Goal: Task Accomplishment & Management: Complete application form

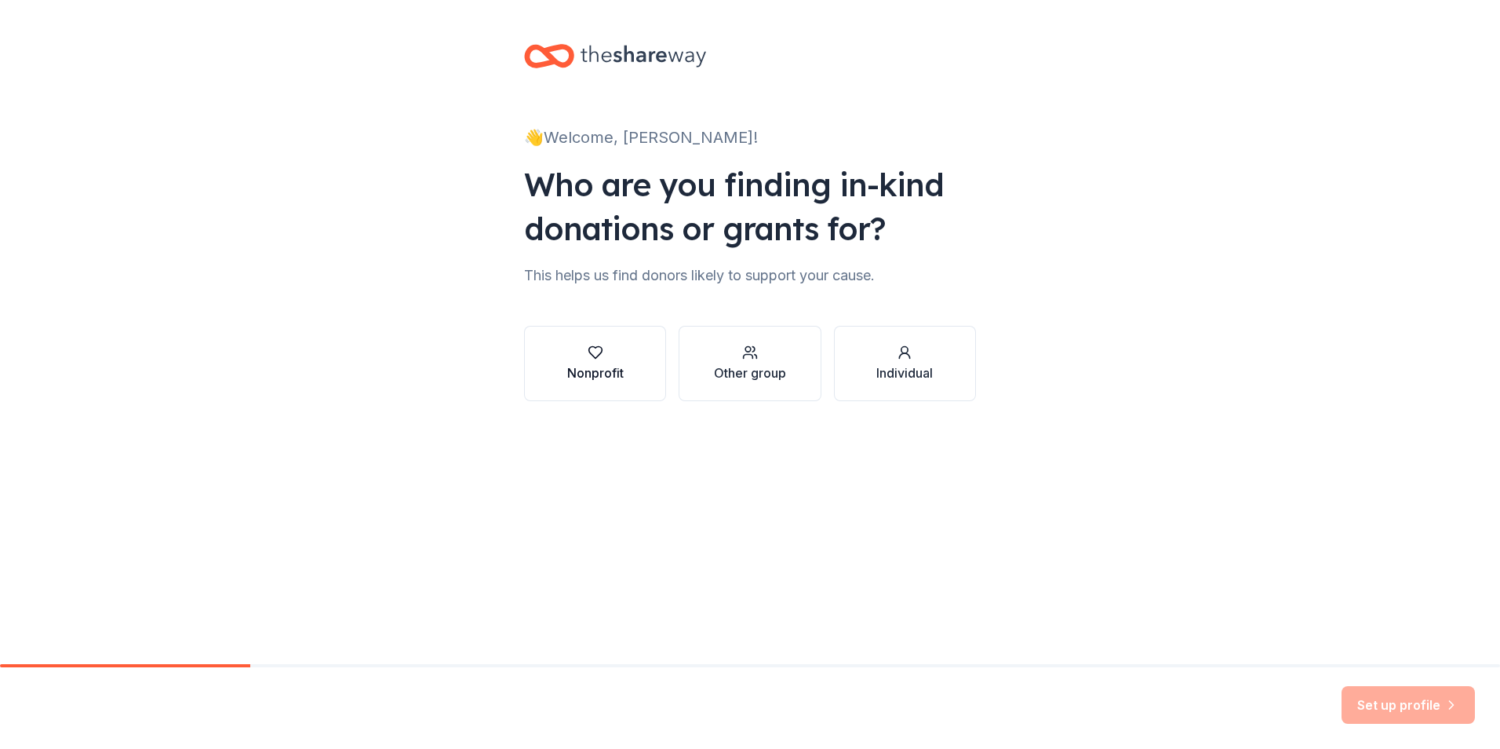
click at [594, 350] on icon "button" at bounding box center [596, 352] width 16 height 16
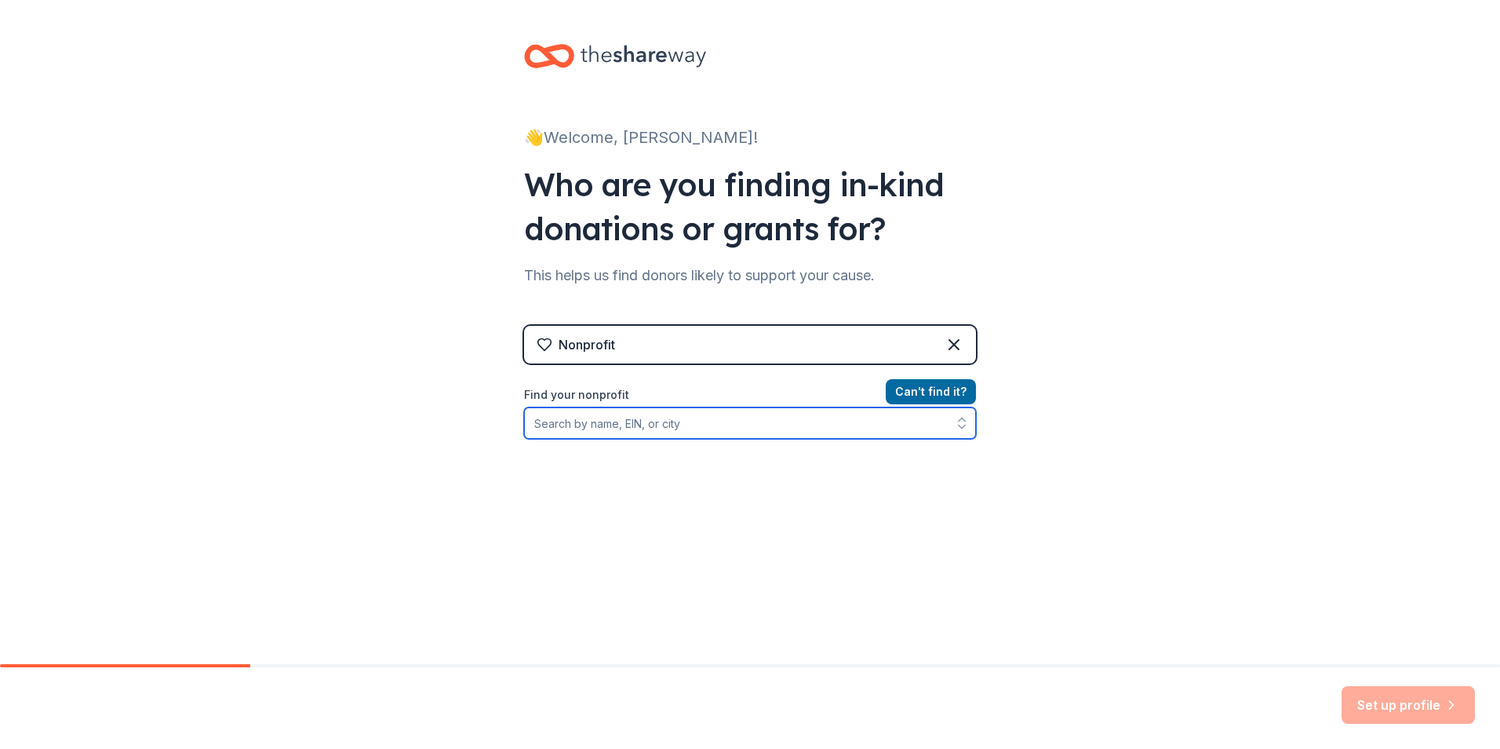
click at [570, 425] on input "Find your nonprofit" at bounding box center [750, 422] width 452 height 31
type input "Heavenly Vision"
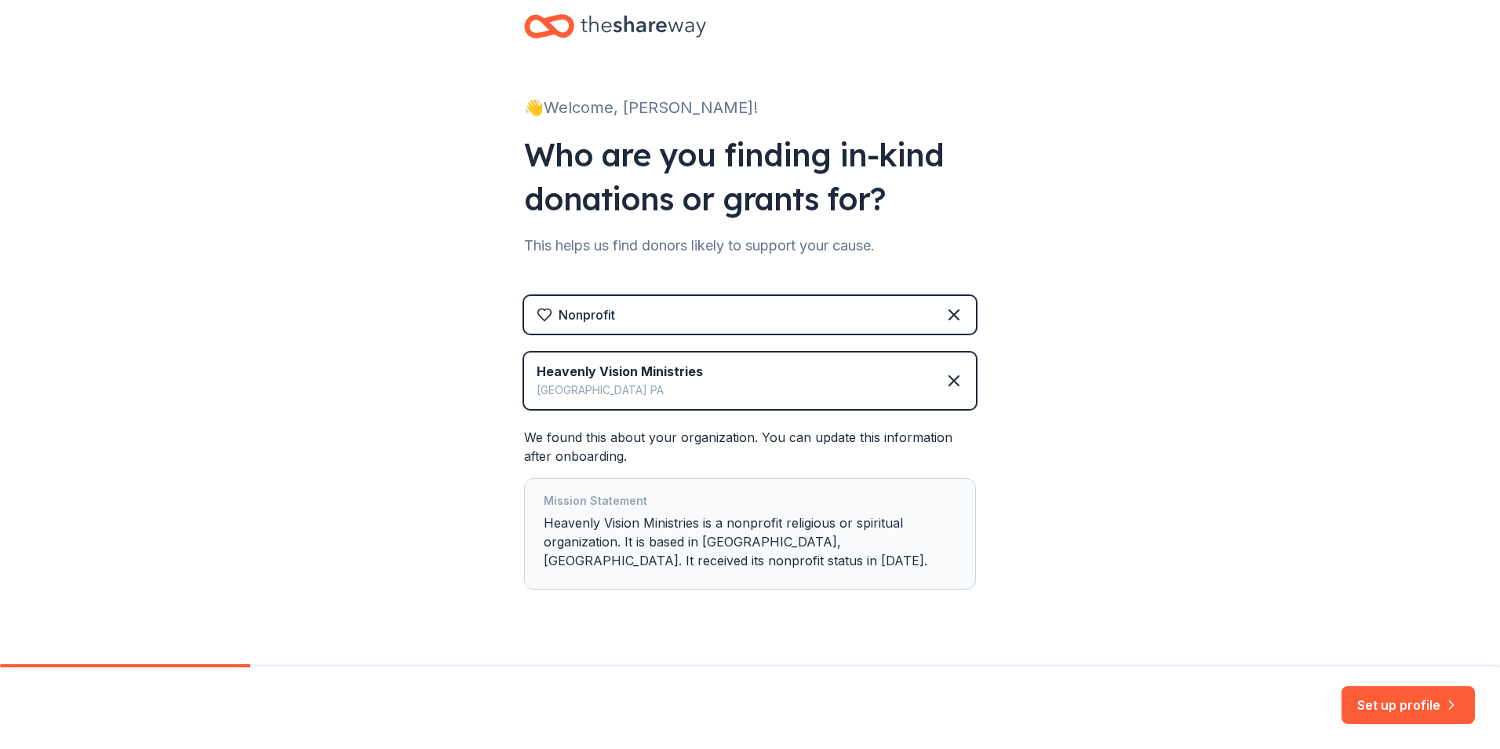
scroll to position [62, 0]
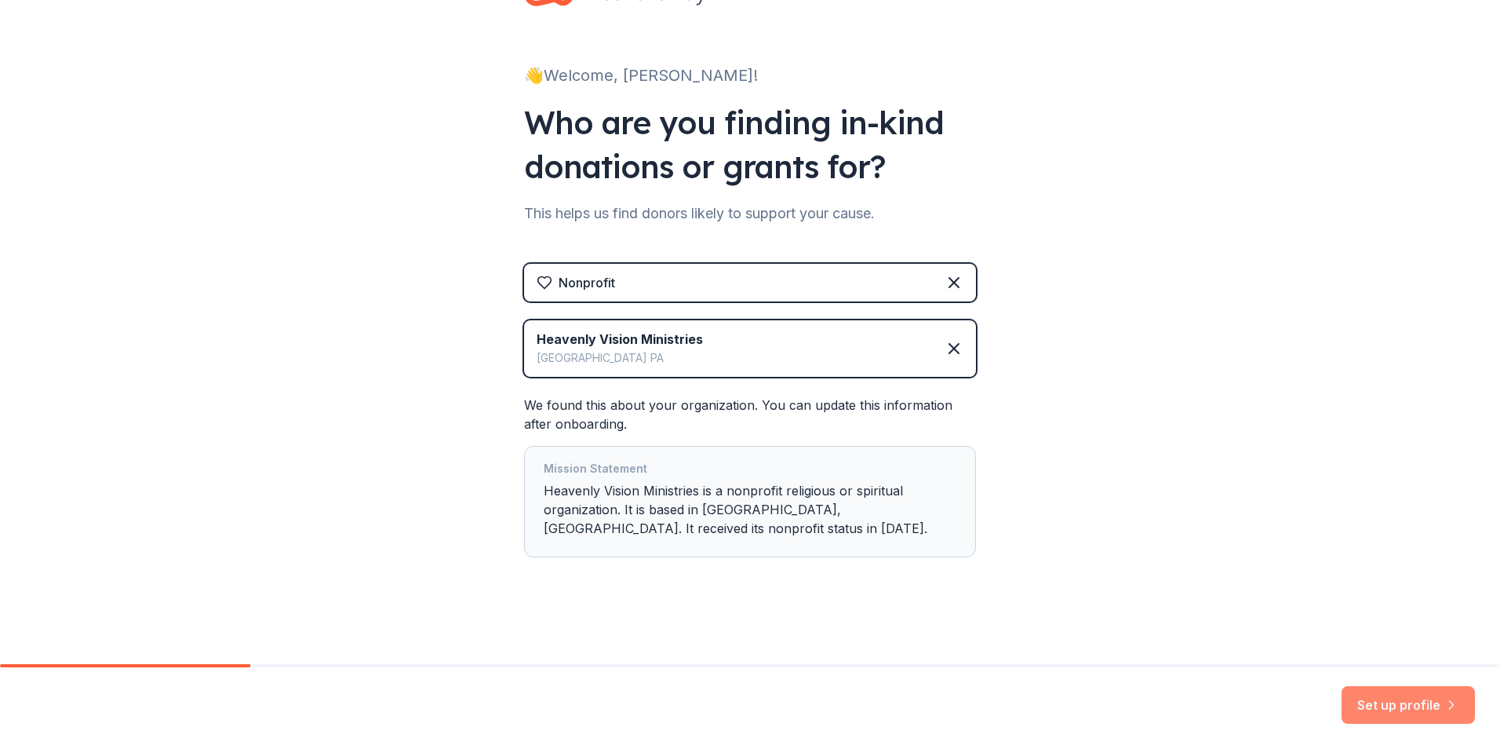
click at [1413, 705] on button "Set up profile" at bounding box center [1408, 705] width 133 height 38
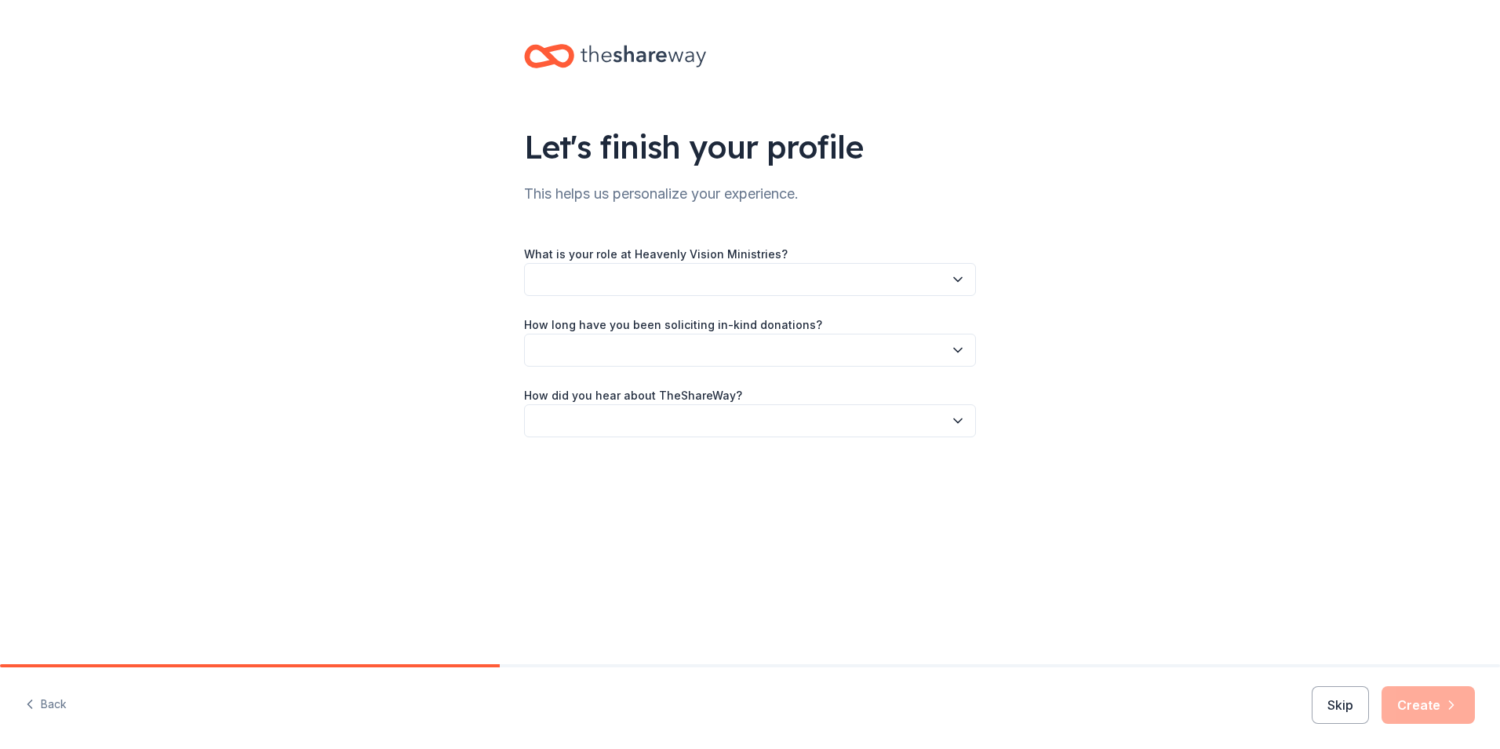
click at [959, 277] on icon "button" at bounding box center [958, 280] width 16 height 16
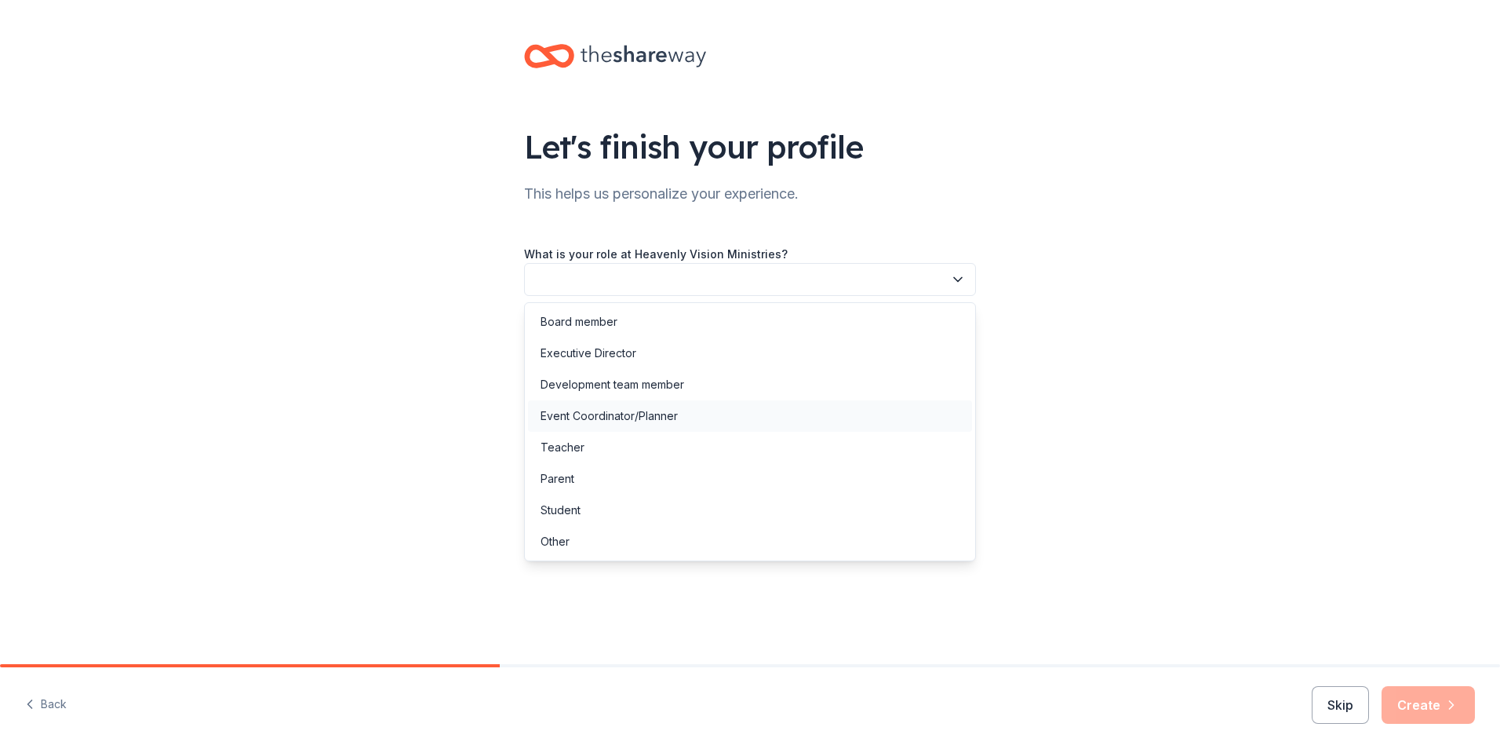
click at [574, 413] on div "Event Coordinator/Planner" at bounding box center [609, 415] width 137 height 19
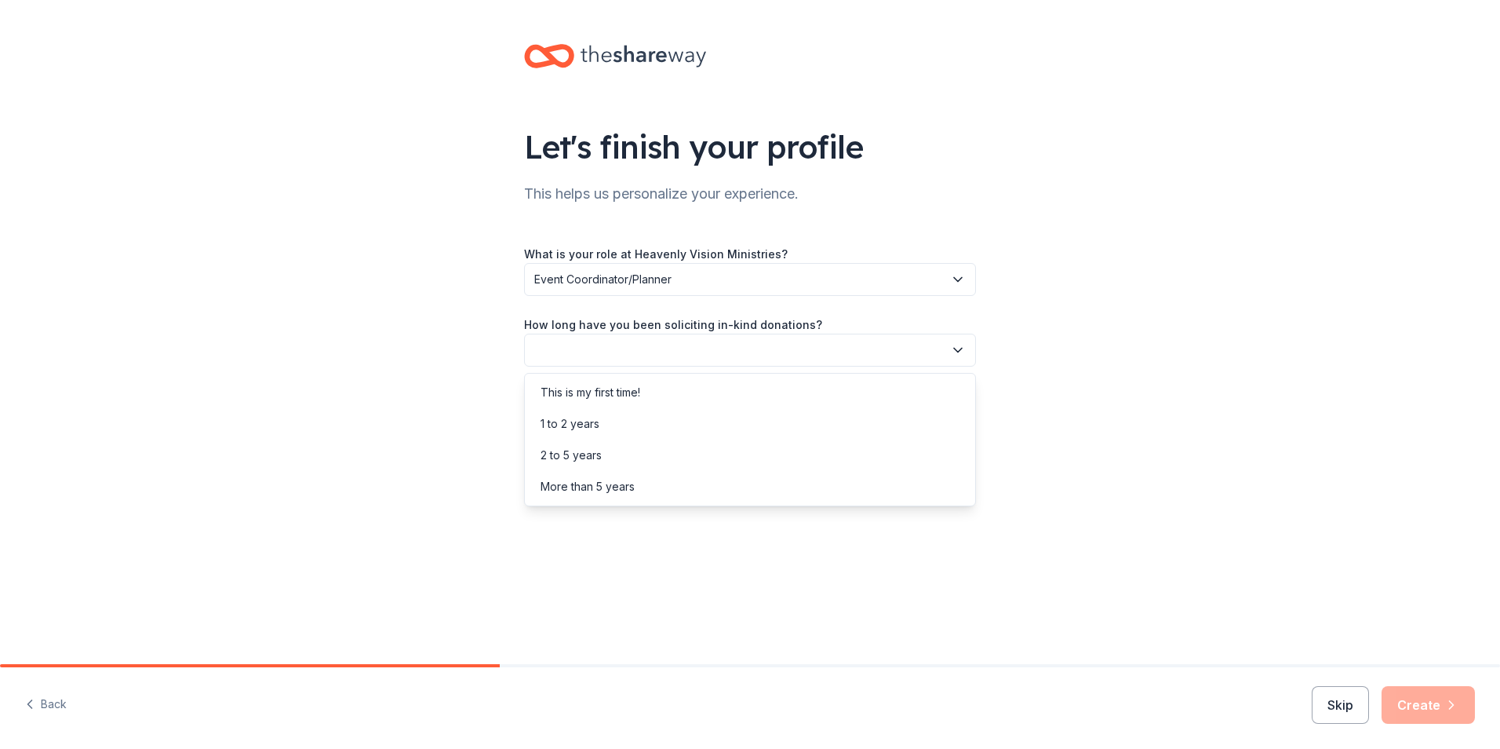
click at [957, 346] on icon "button" at bounding box center [958, 350] width 16 height 16
click at [552, 452] on div "2 to 5 years" at bounding box center [571, 455] width 61 height 19
click at [964, 417] on icon "button" at bounding box center [958, 421] width 16 height 16
click at [614, 497] on div "Online search" at bounding box center [750, 494] width 444 height 31
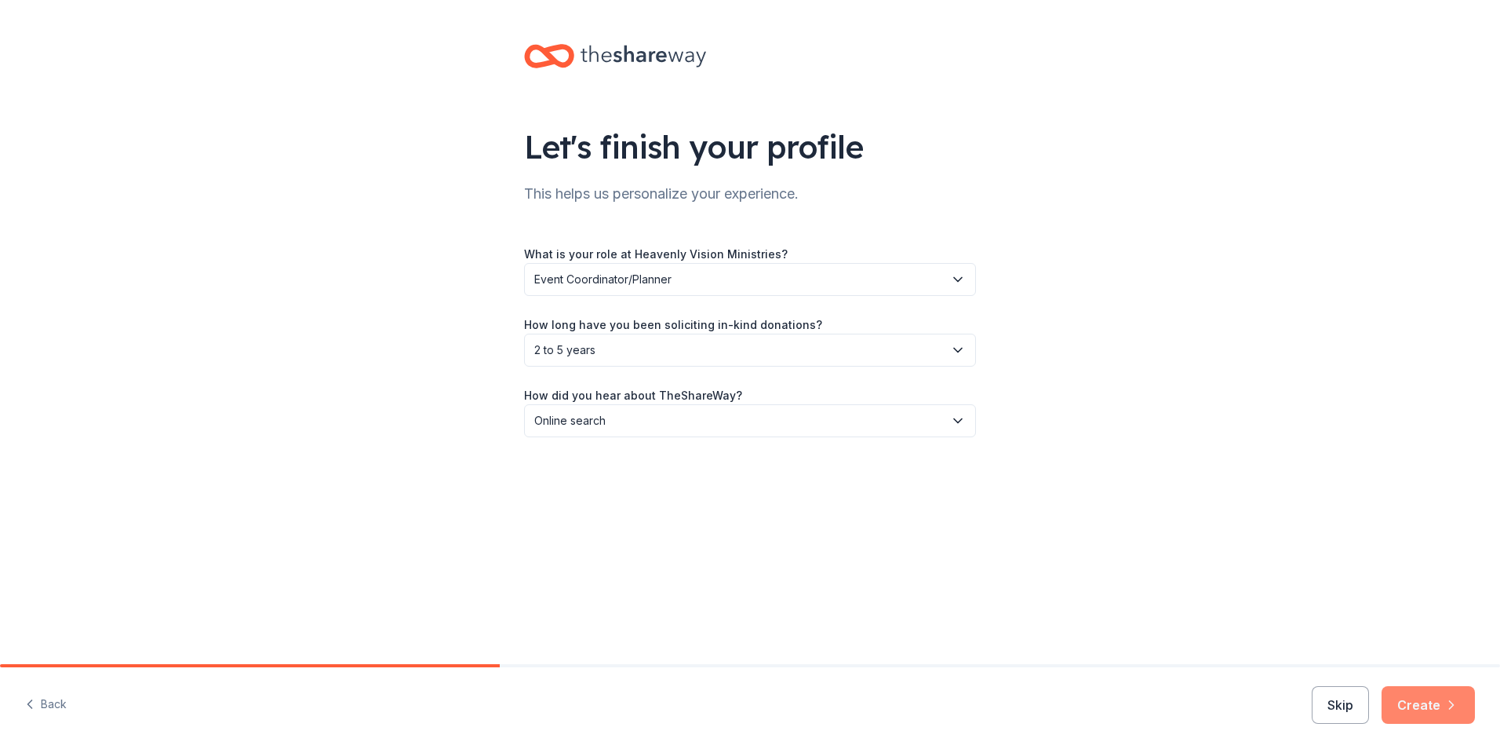
click at [1428, 700] on button "Create" at bounding box center [1428, 705] width 93 height 38
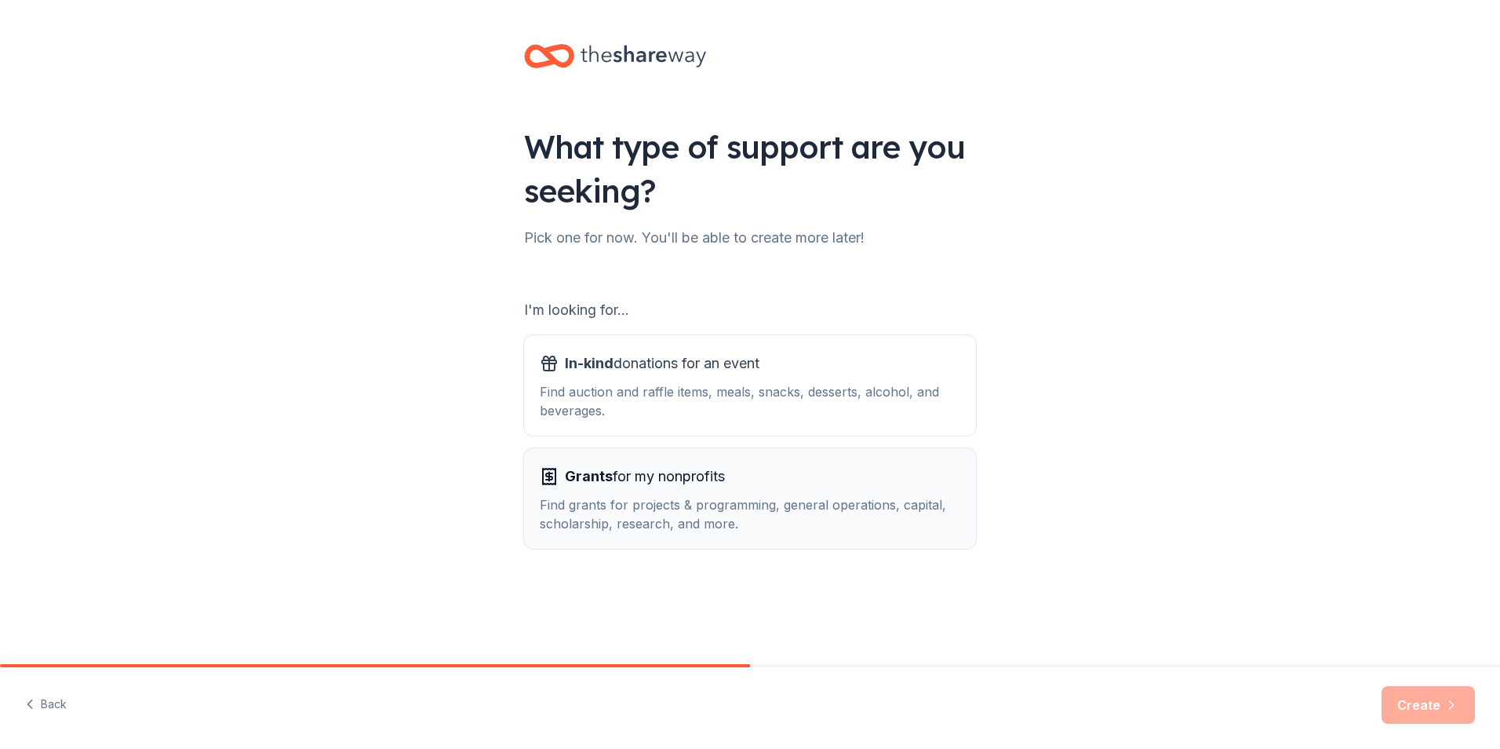
click at [614, 489] on div "Grants for my nonprofits Find grants for projects & programming, general operat…" at bounding box center [750, 498] width 421 height 69
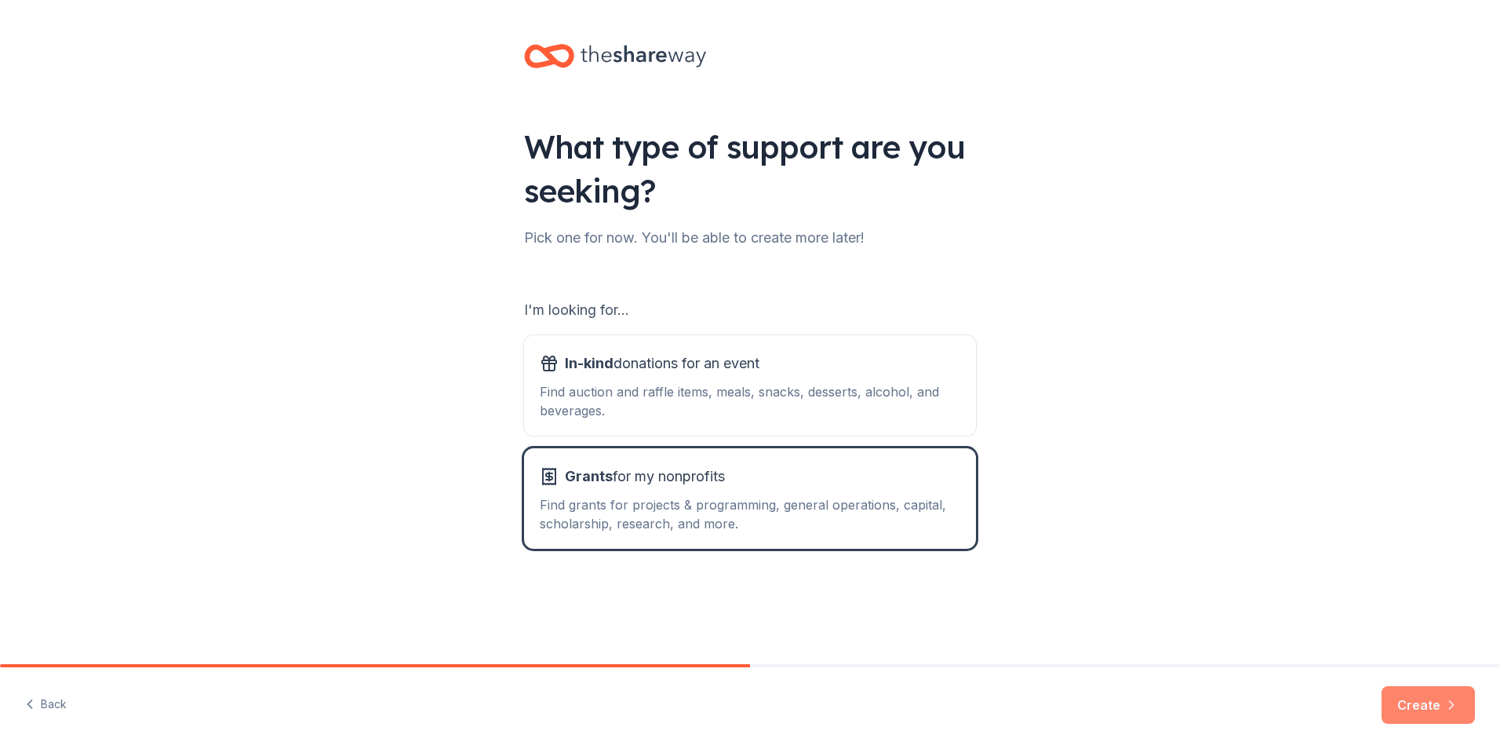
click at [1411, 705] on button "Create" at bounding box center [1428, 705] width 93 height 38
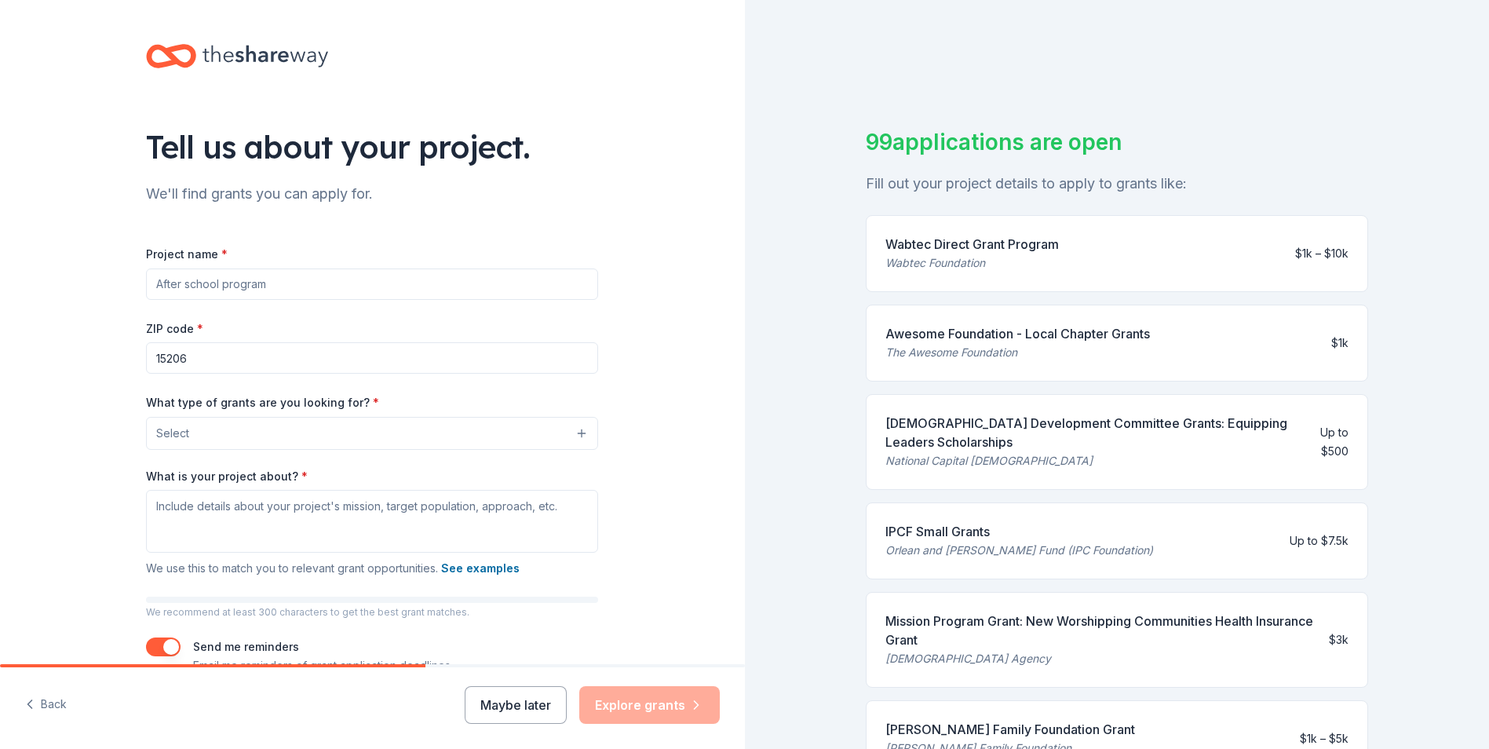
click at [259, 288] on input "Project name *" at bounding box center [372, 283] width 452 height 31
type input "B"
type input "Building Fund for After school program"
click at [184, 359] on input "15206" at bounding box center [372, 357] width 452 height 31
type input "15235"
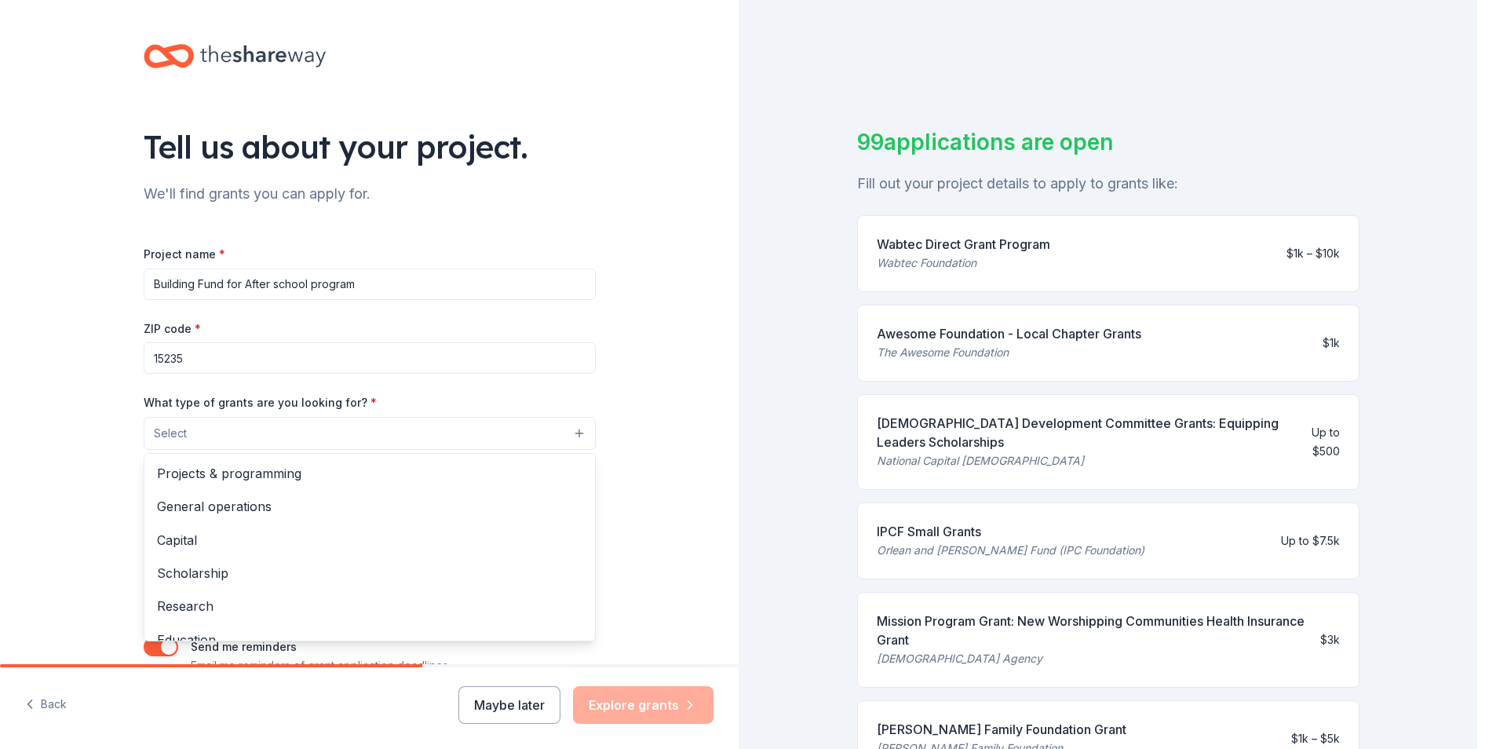
click at [582, 433] on button "Select" at bounding box center [370, 433] width 452 height 33
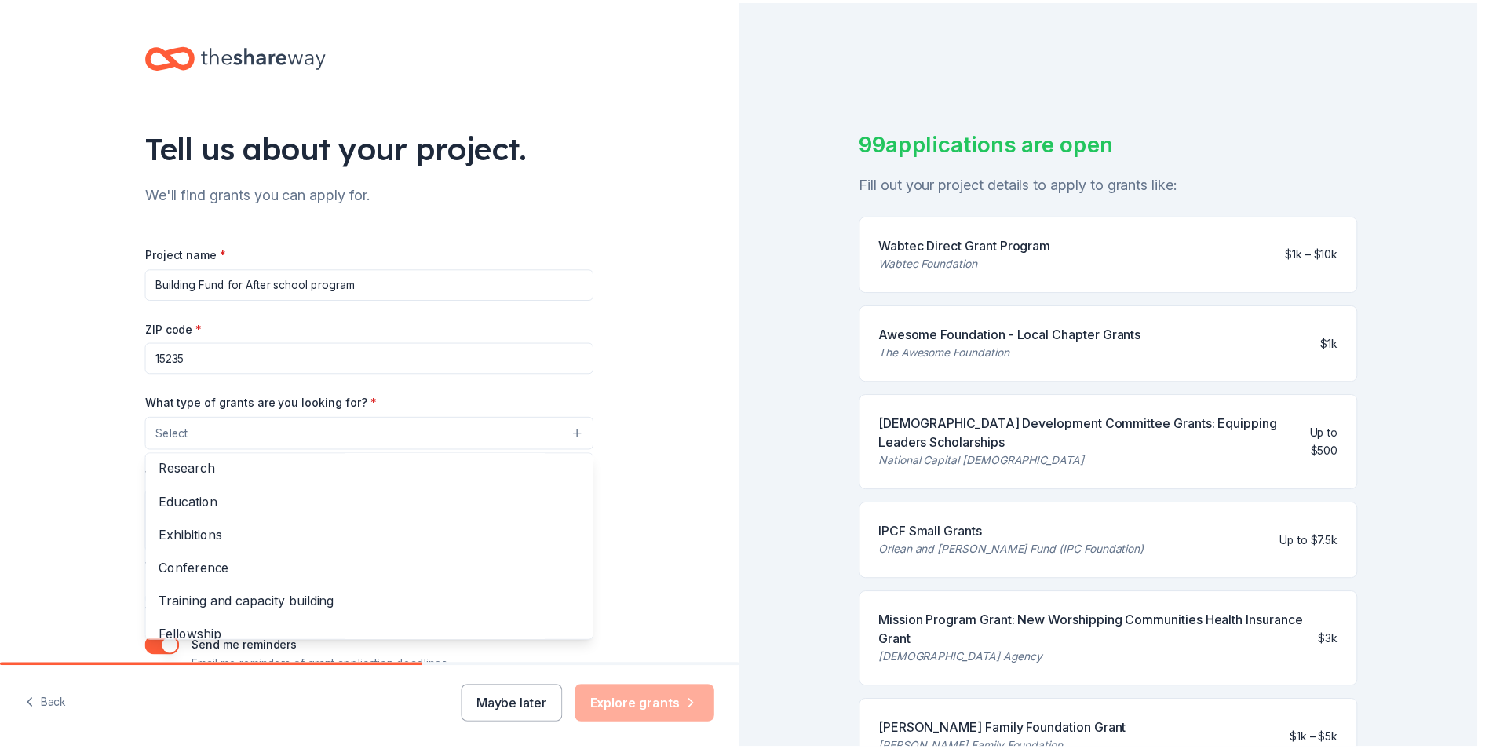
scroll to position [20, 0]
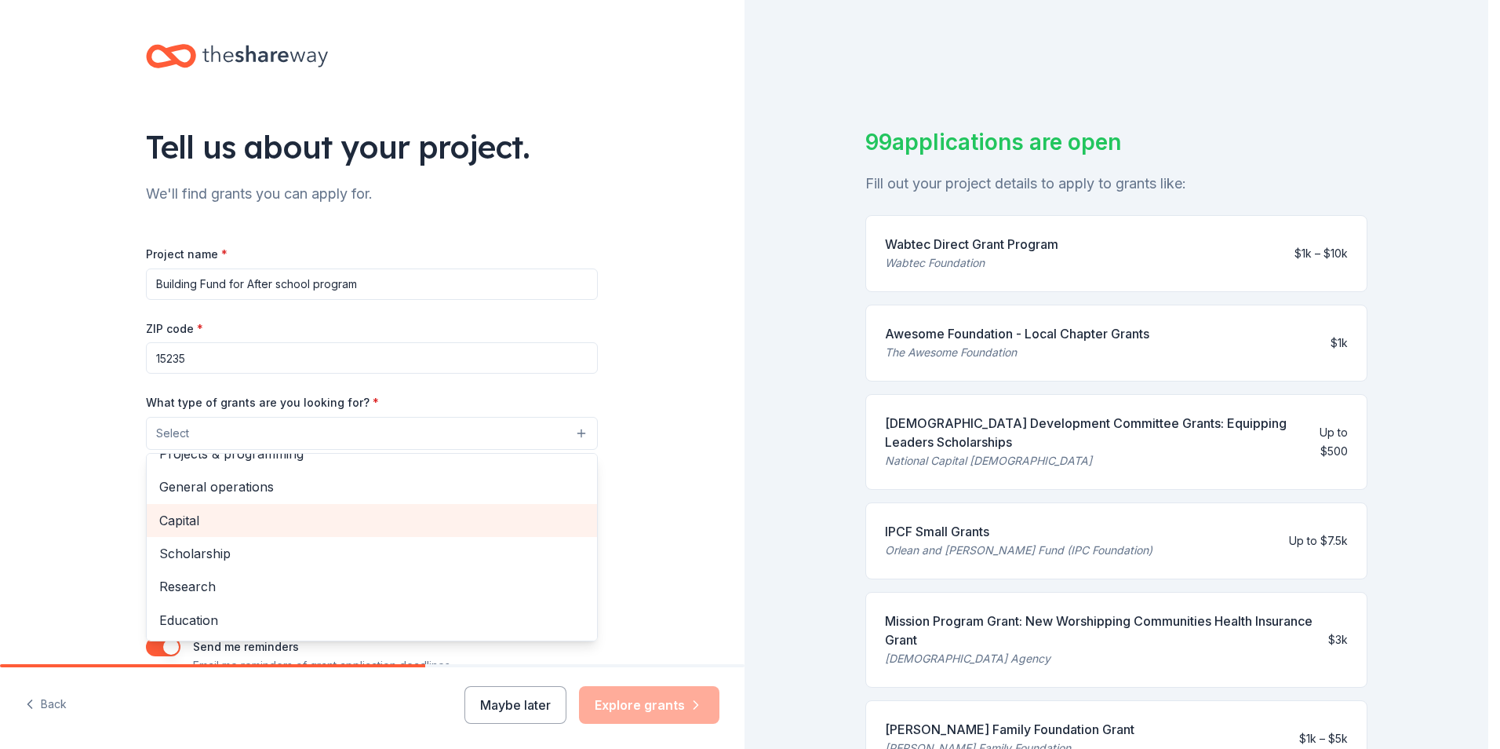
click at [188, 526] on span "Capital" at bounding box center [371, 520] width 425 height 20
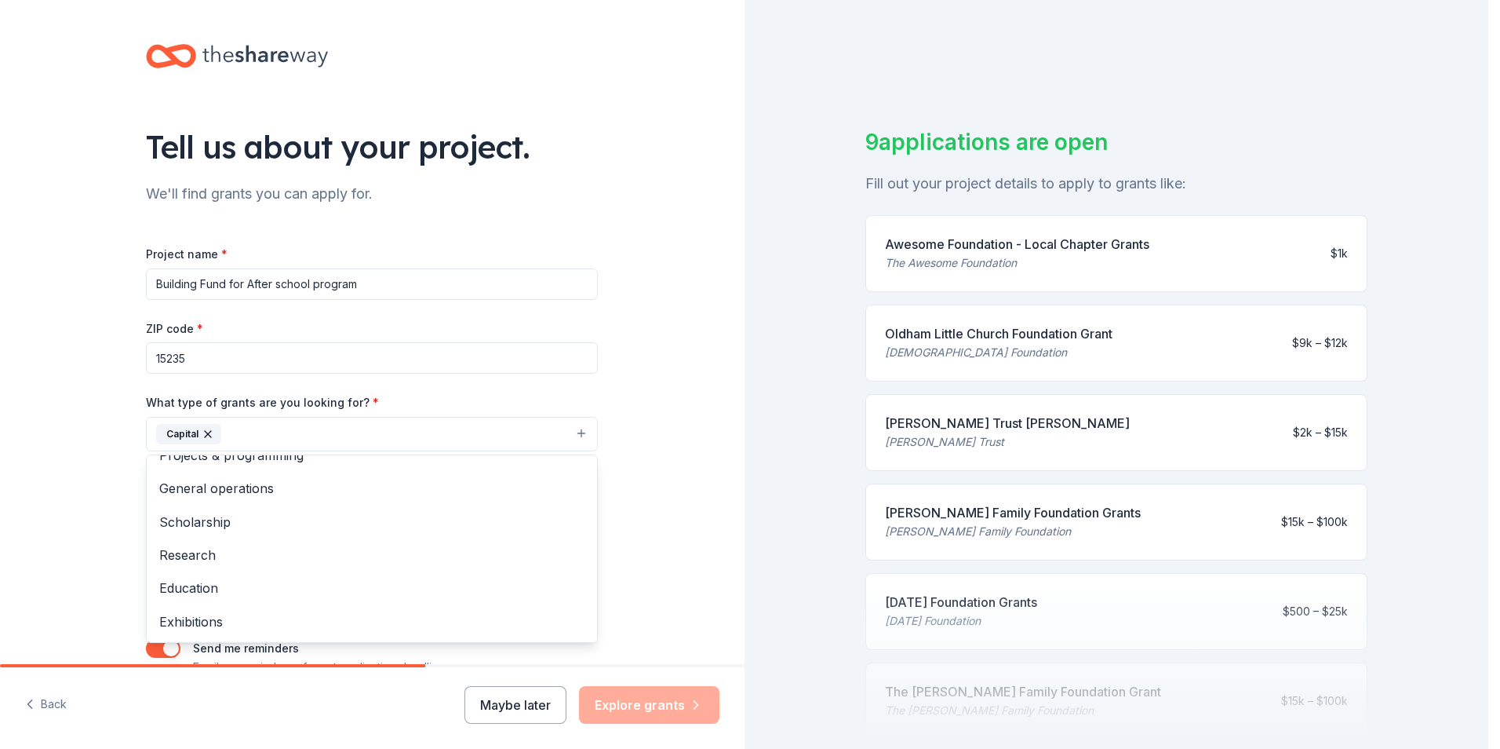
click at [658, 406] on div "Tell us about your project. We'll find grants you can apply for. Project name *…" at bounding box center [372, 376] width 745 height 752
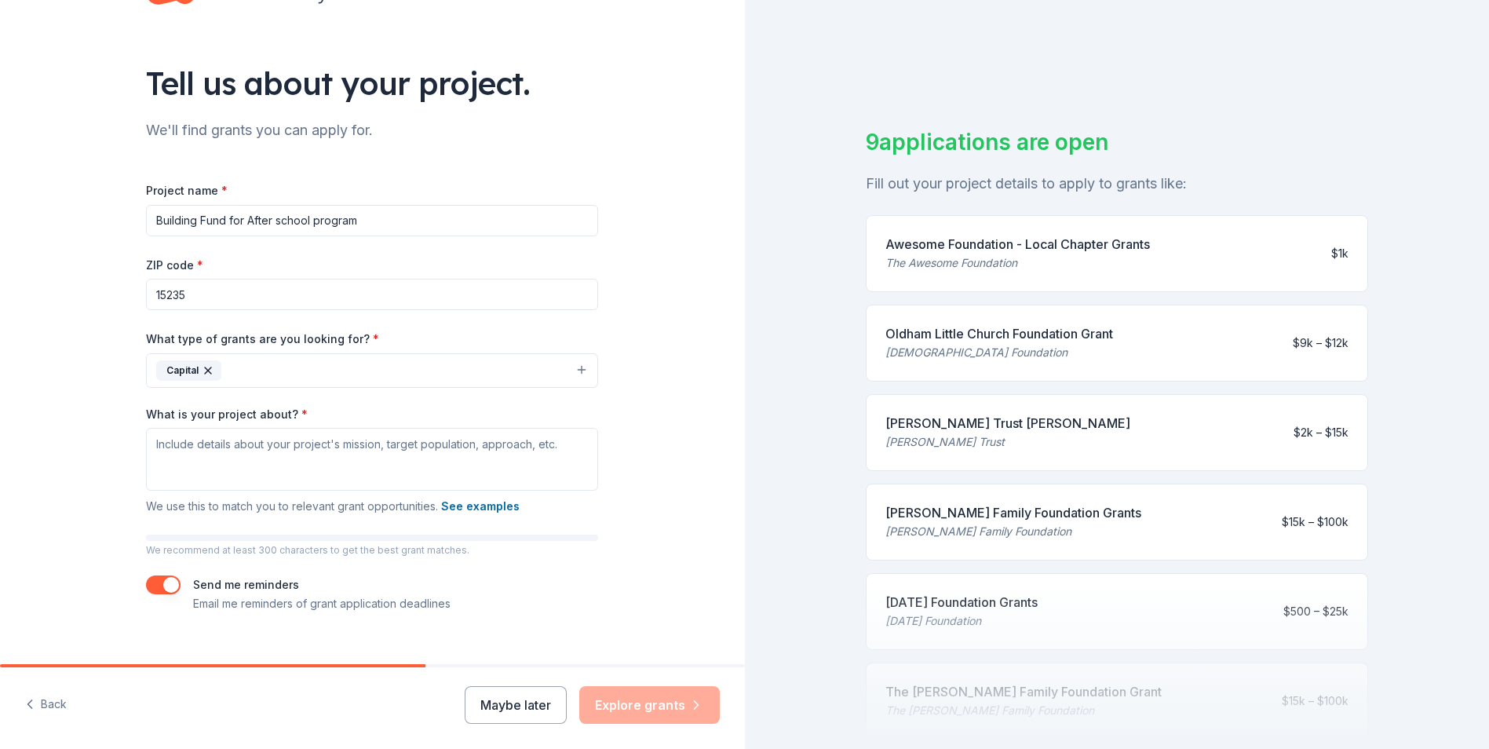
scroll to position [88, 0]
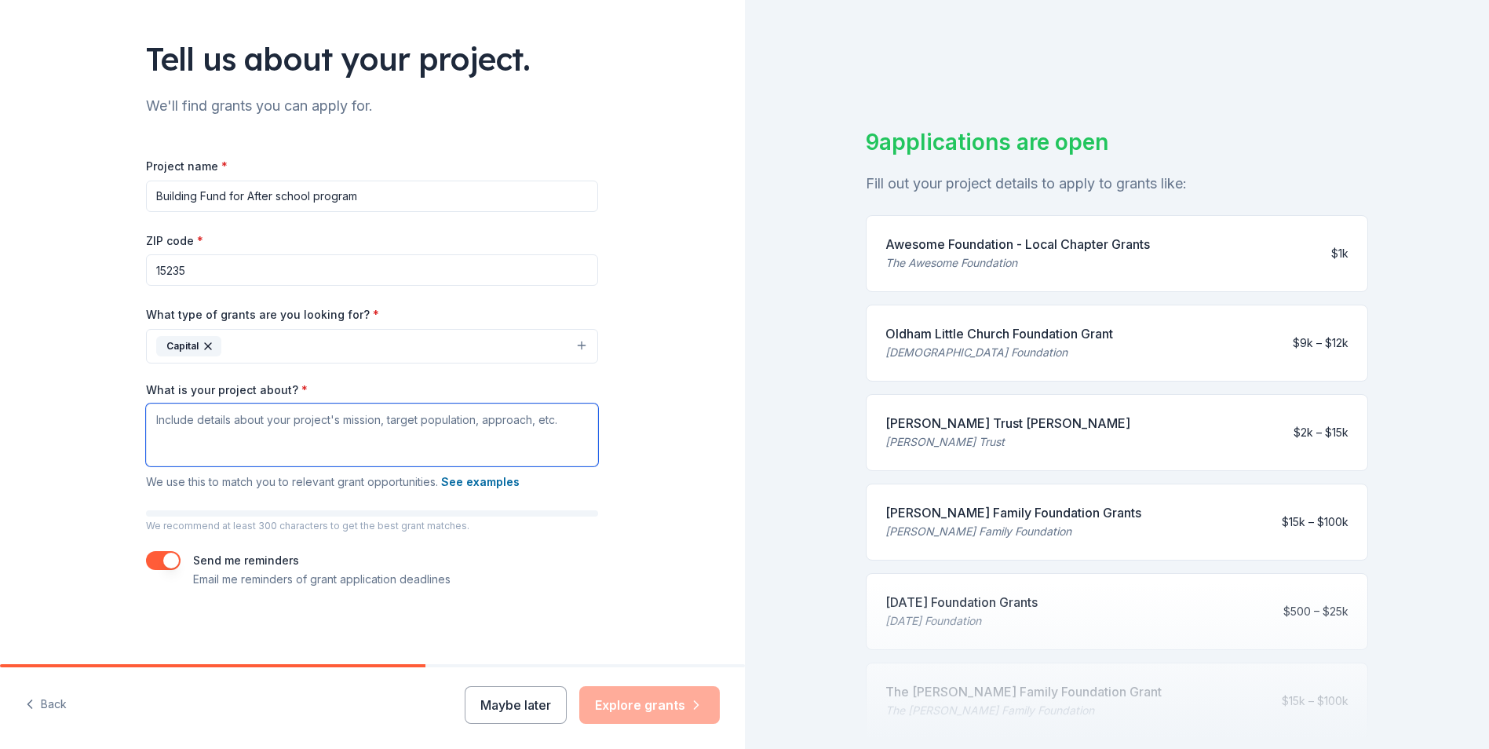
click at [152, 422] on textarea "What is your project about? *" at bounding box center [372, 434] width 452 height 63
click at [507, 431] on textarea "What is your project about? *" at bounding box center [372, 434] width 452 height 63
click at [760, 301] on div "9 applications are open Fill out your project details to apply to grants like: …" at bounding box center [1117, 374] width 745 height 749
click at [377, 432] on textarea "What is your project about? *" at bounding box center [372, 434] width 452 height 63
click at [910, 97] on div "9 applications are open Fill out your project details to apply to grants like: …" at bounding box center [1117, 374] width 745 height 749
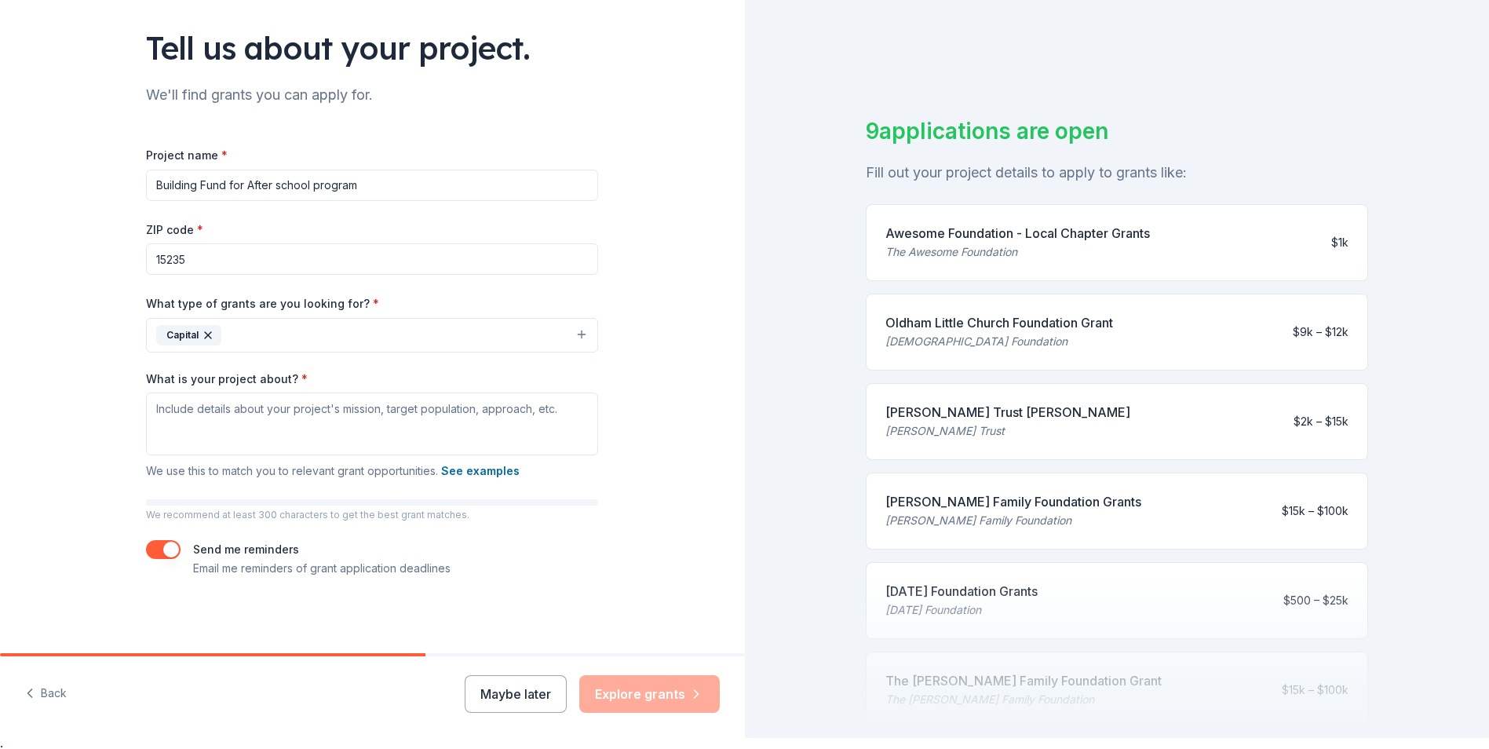
scroll to position [19, 0]
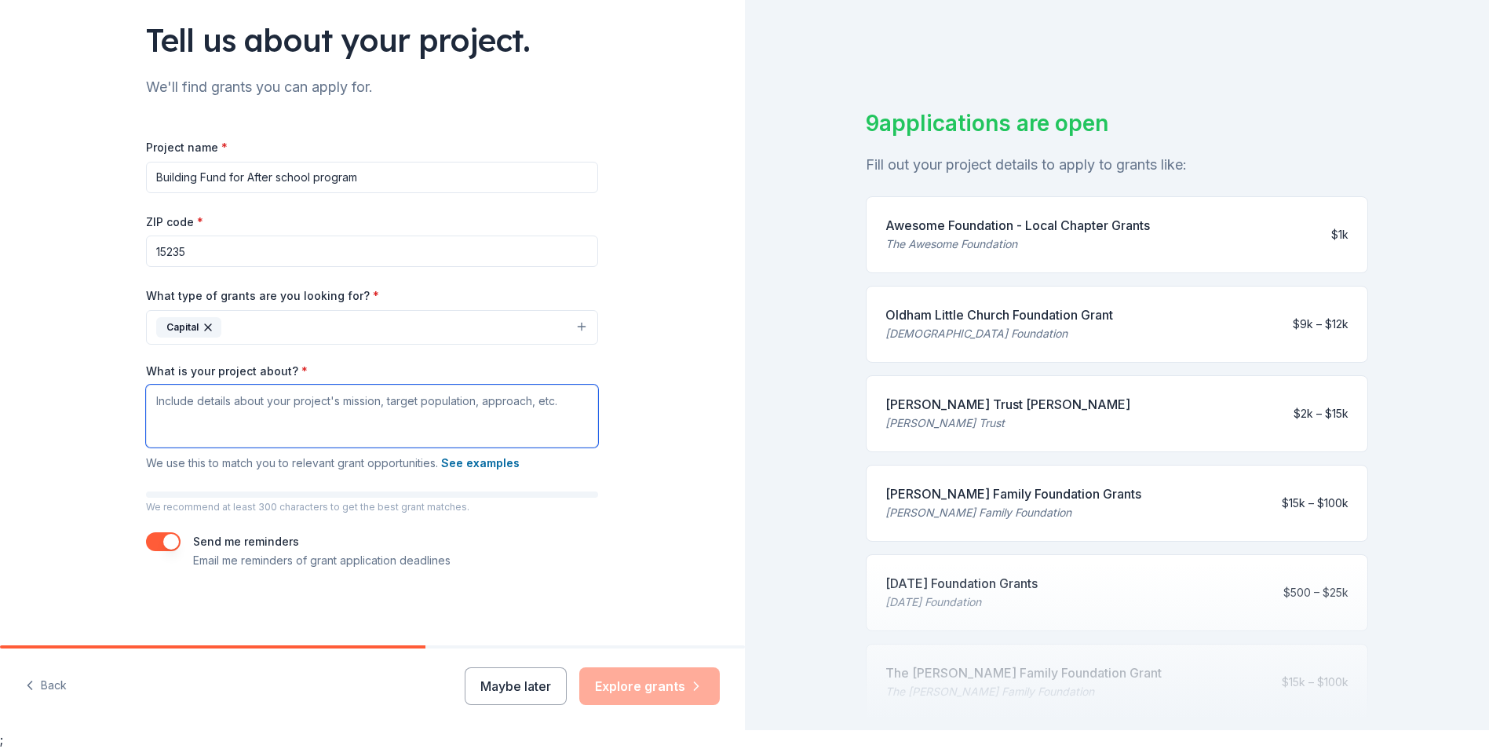
click at [148, 405] on textarea "What is your project about? *" at bounding box center [372, 416] width 452 height 63
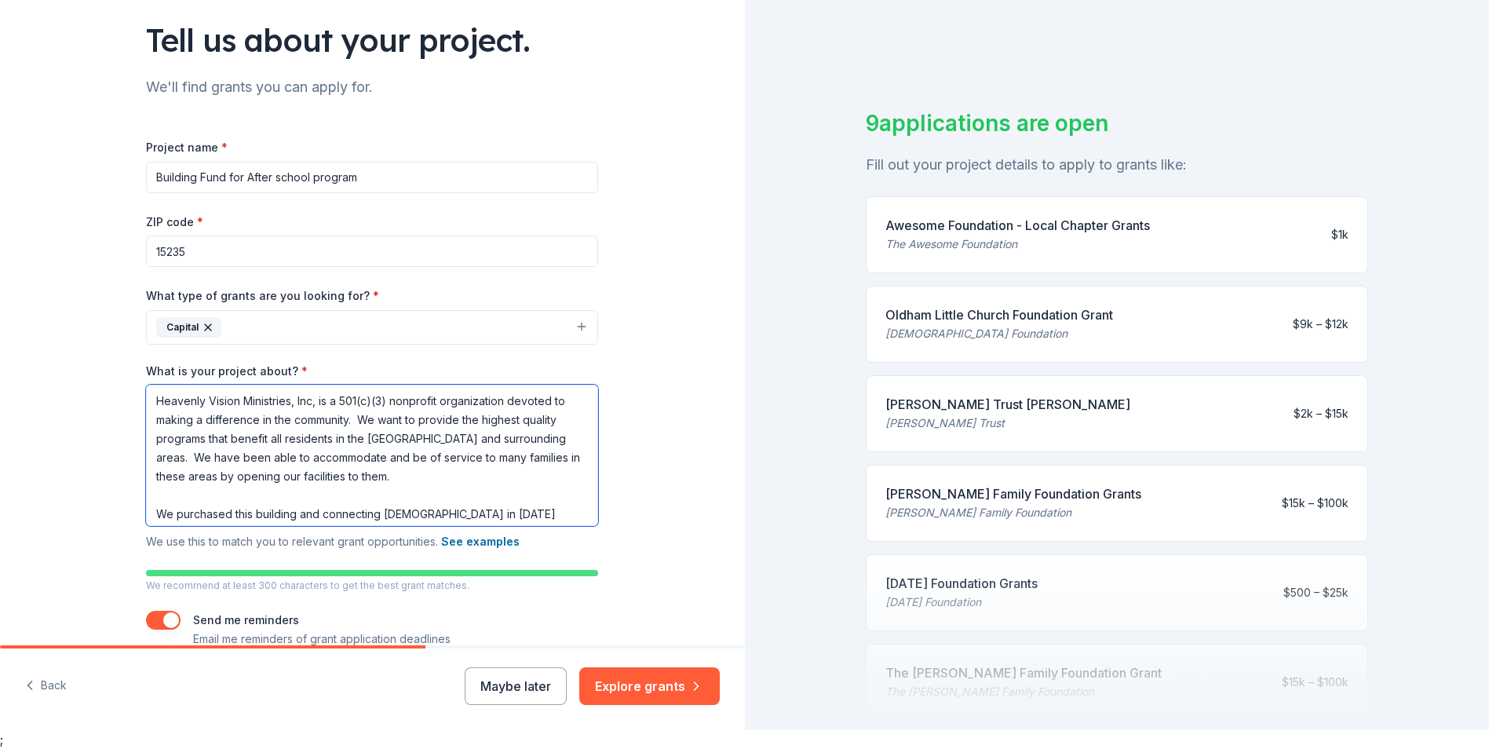
click at [151, 514] on textarea "Heavenly Vision Ministries, Inc, is a 501(c)(3) nonprofit organization devoted …" at bounding box center [372, 455] width 452 height 141
click at [523, 509] on textarea "Heavenly Vision Ministries, Inc, is a 501(c)(3) nonprofit organization devoted …" at bounding box center [372, 455] width 452 height 141
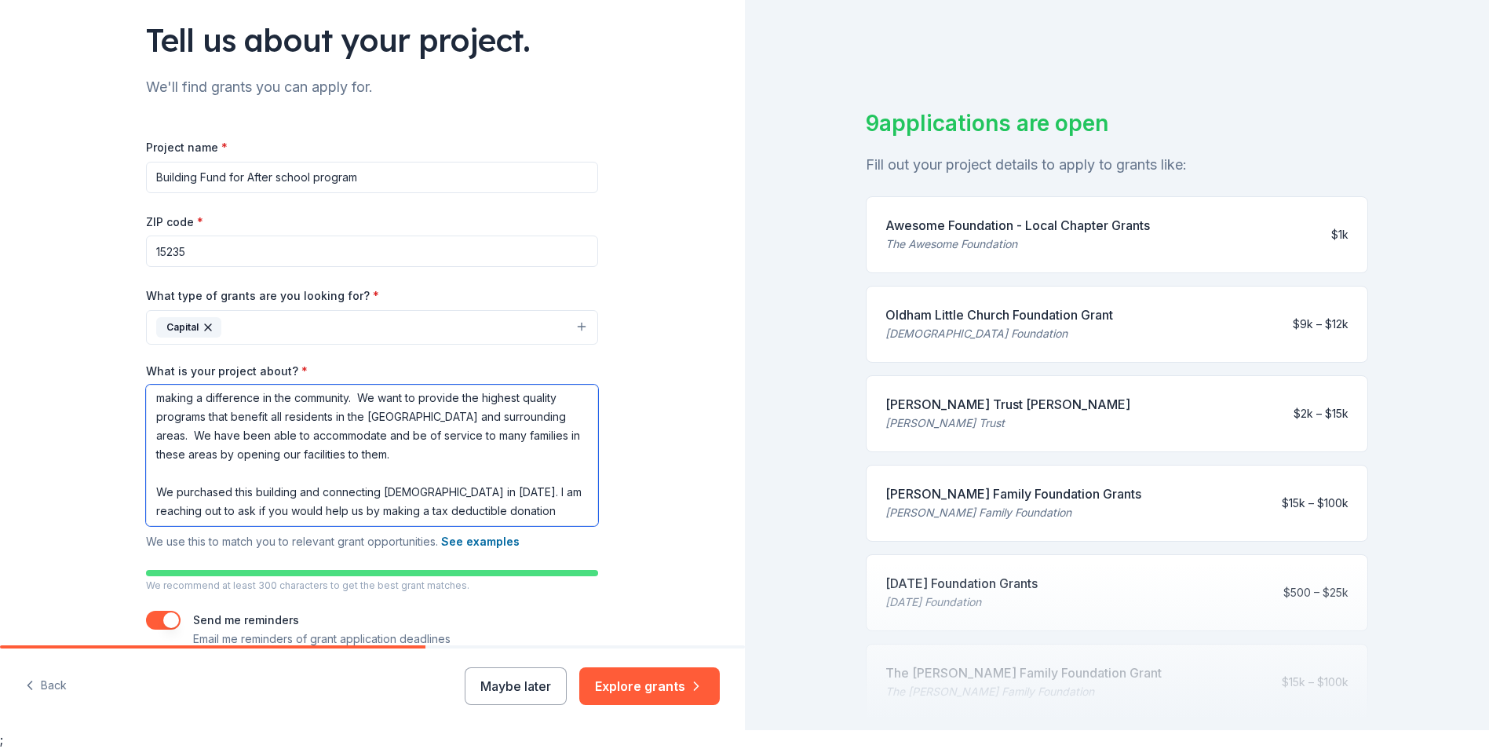
scroll to position [24, 0]
click at [552, 506] on textarea "Heavenly Vision Ministries, Inc, is a 501(c)(3) nonprofit organization devoted …" at bounding box center [372, 455] width 452 height 141
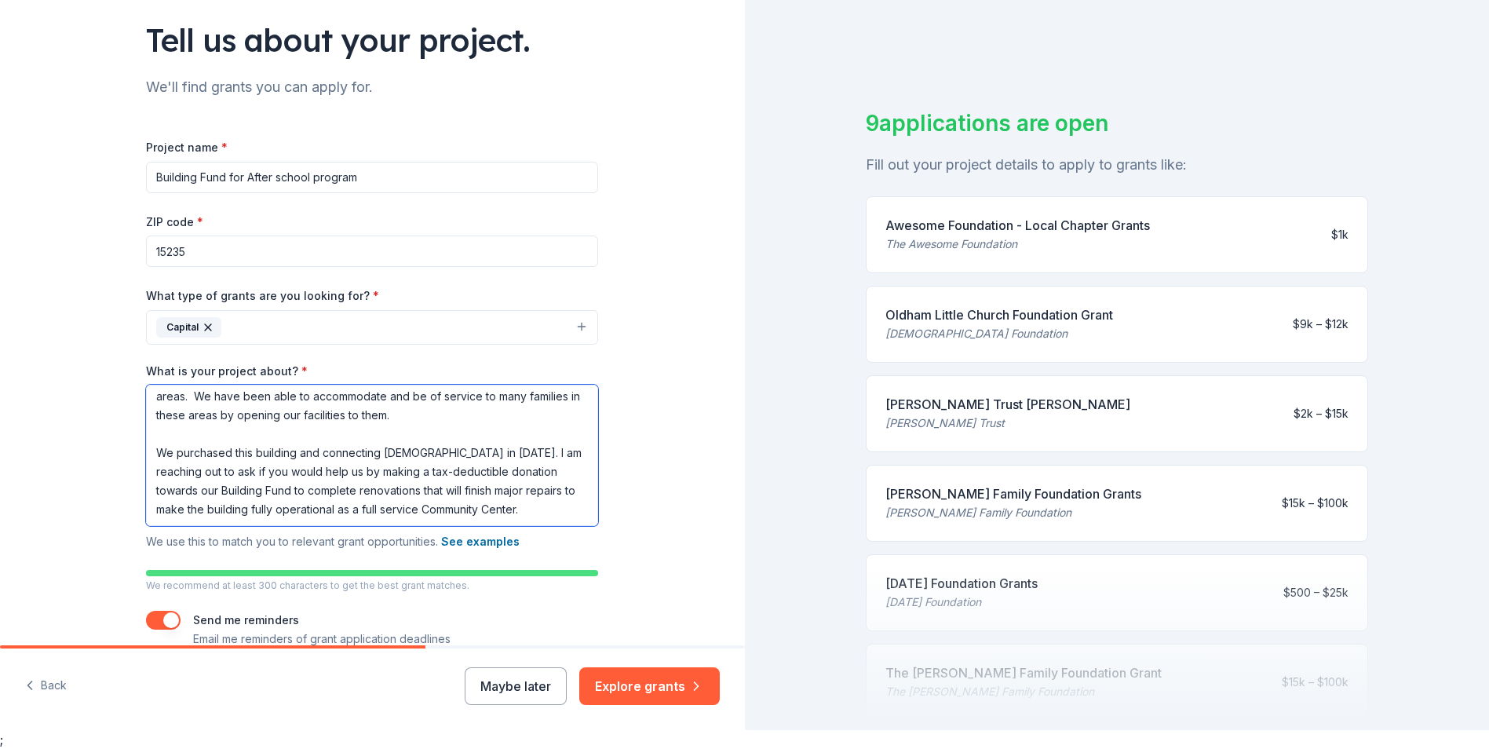
scroll to position [90, 0]
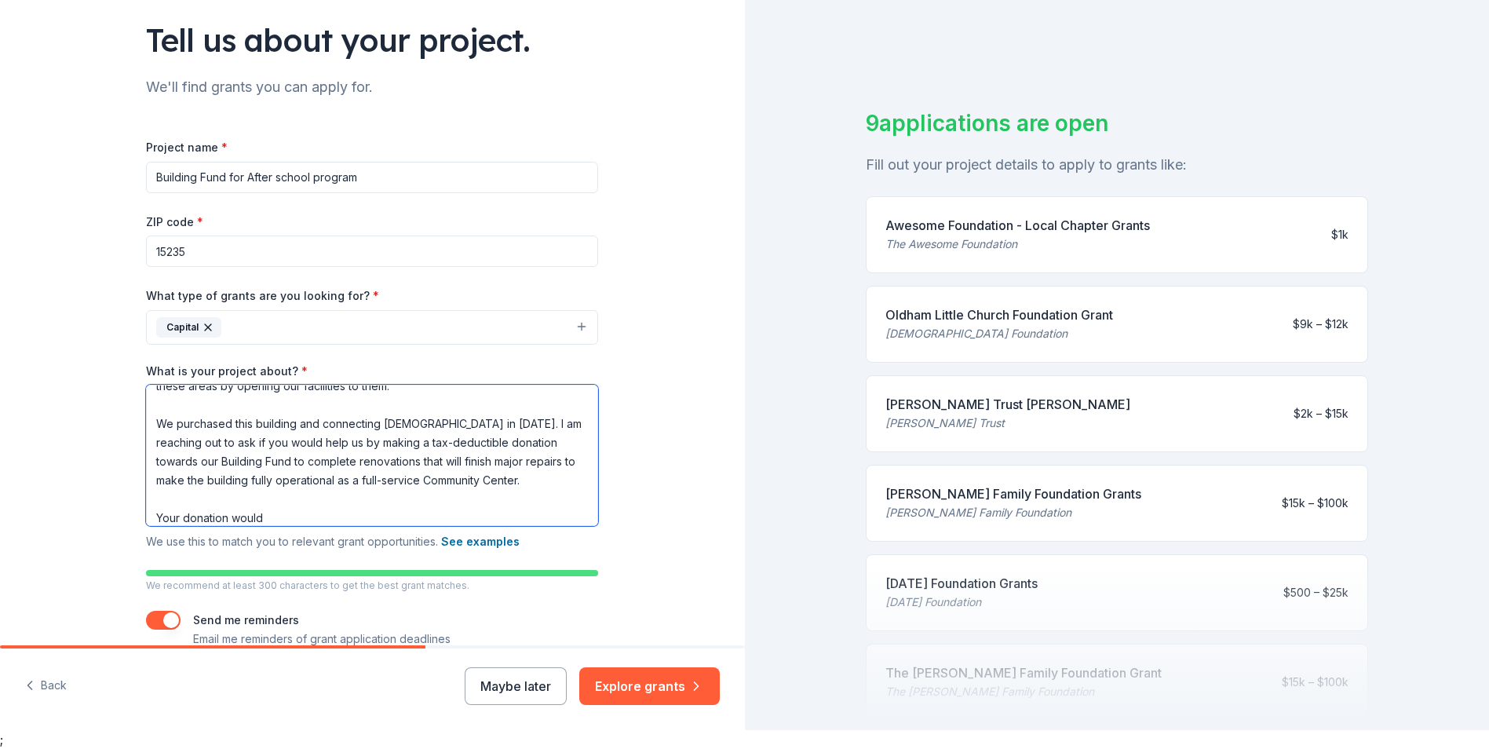
click at [268, 518] on textarea "Heavenly Vision Ministries, Inc, is a 501(c)(3) nonprofit organization devoted …" at bounding box center [372, 455] width 452 height 141
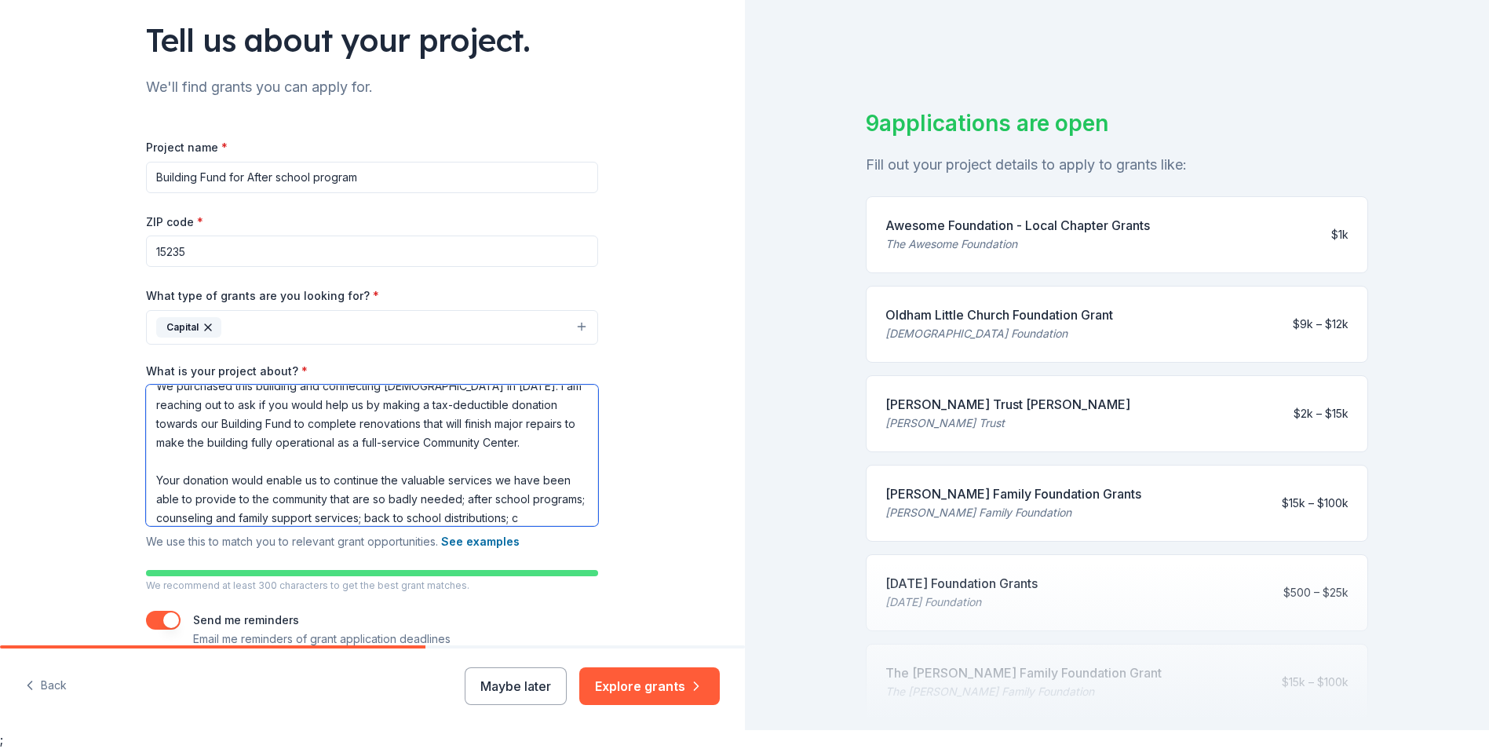
scroll to position [147, 0]
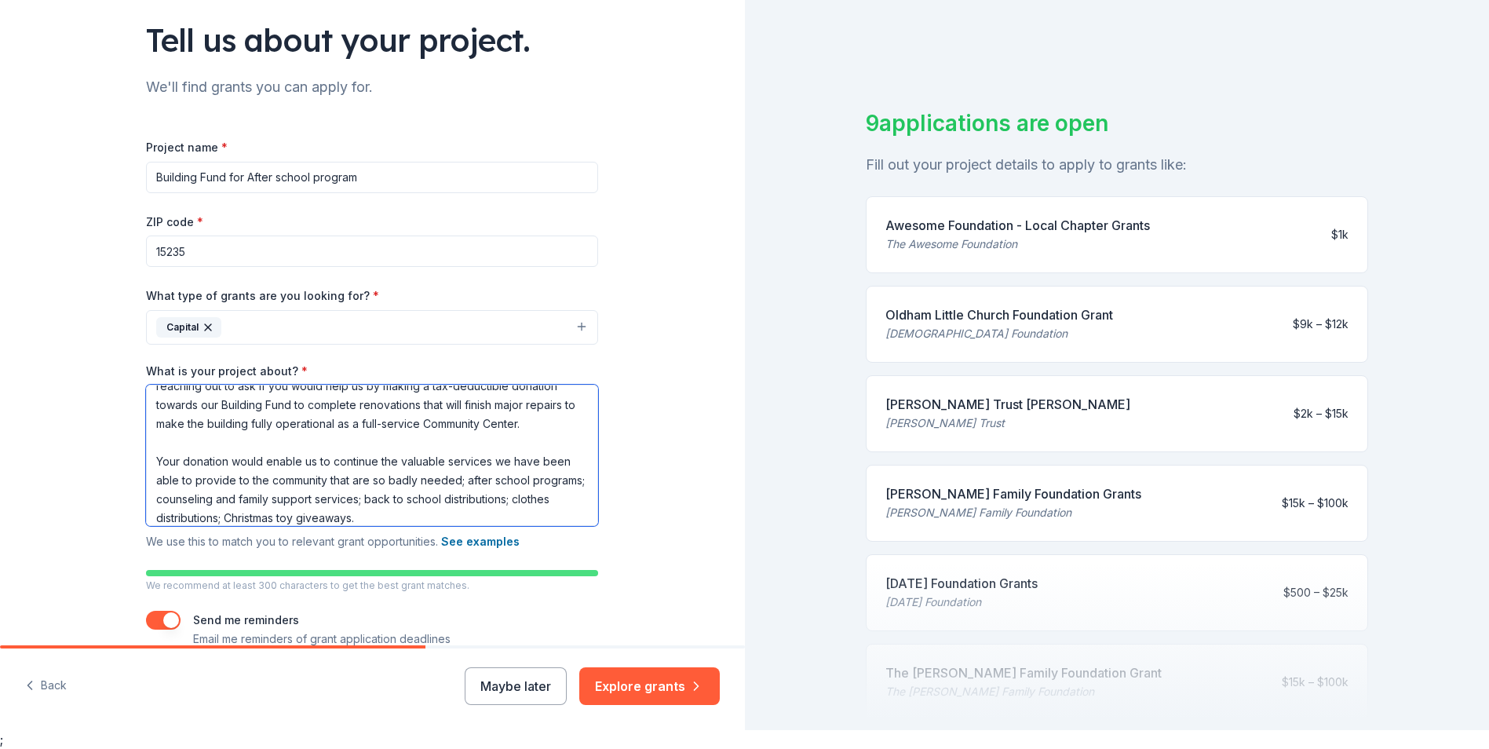
click at [465, 515] on textarea "Heavenly Vision Ministries, Inc, is a 501(c)(3) nonprofit organization devoted …" at bounding box center [372, 455] width 452 height 141
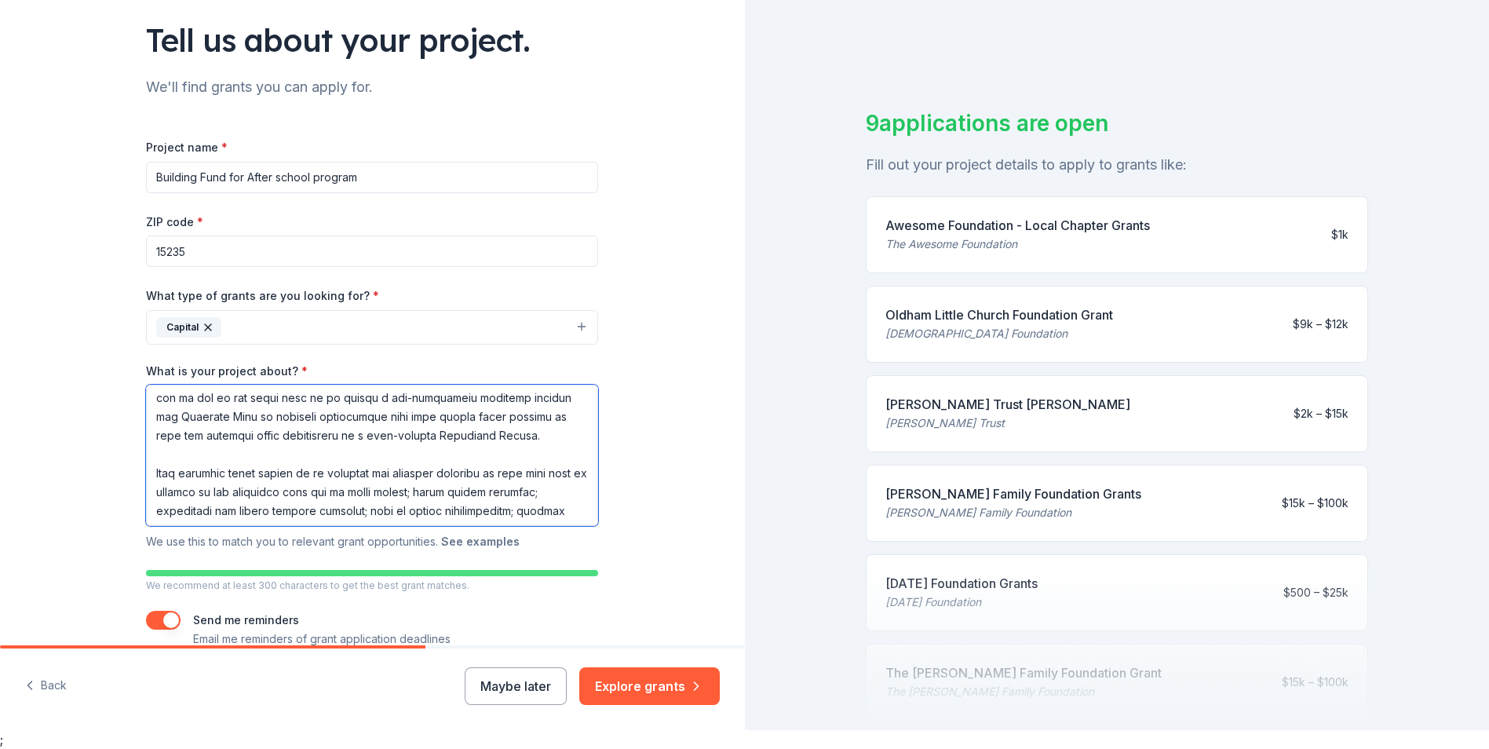
scroll to position [231, 0]
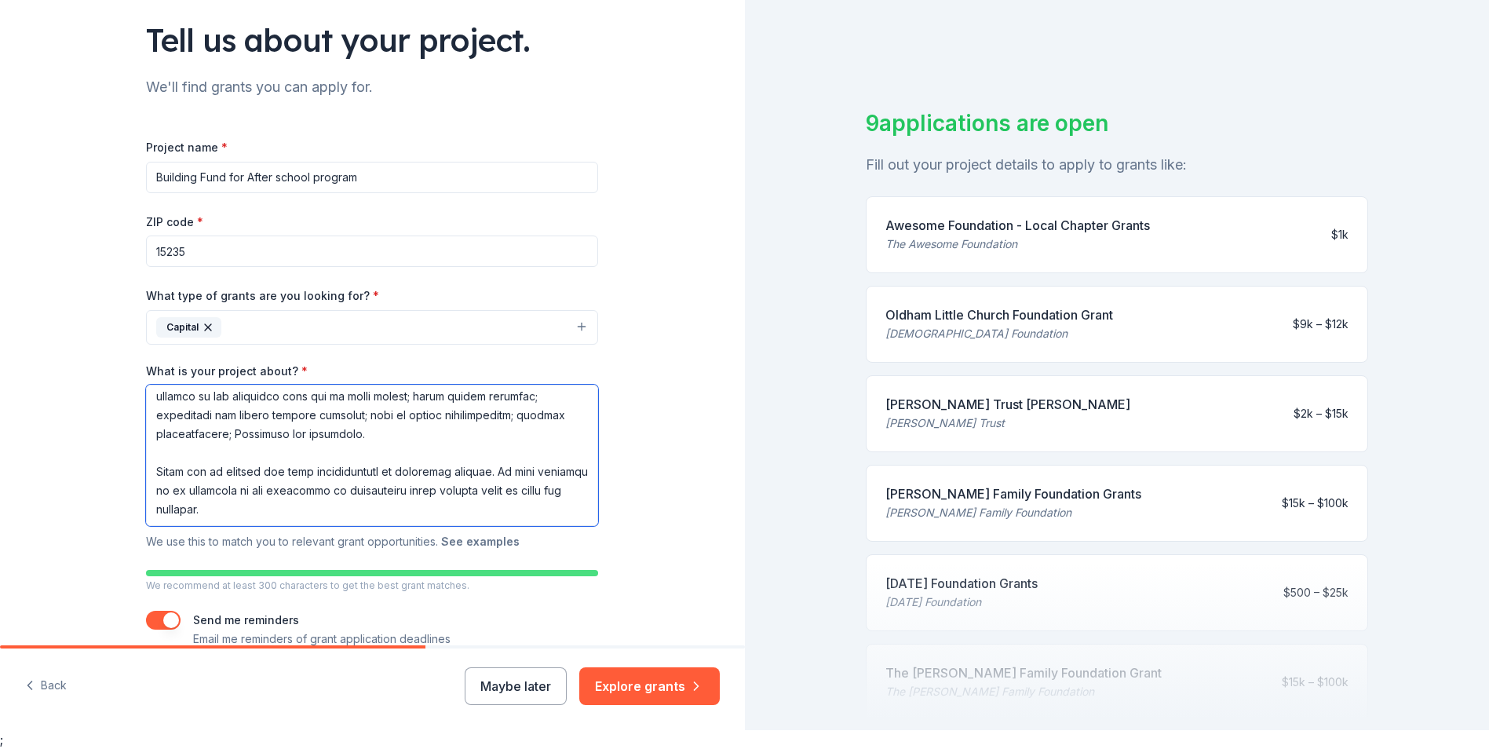
drag, startPoint x: 149, startPoint y: 400, endPoint x: 479, endPoint y: 534, distance: 356.3
click at [479, 534] on div "What is your project about? * We use this to match you to relevant grant opport…" at bounding box center [372, 457] width 452 height 188
type textarea "Heavenly Vision Ministries, Inc, is a 501(c)(3) nonprofit organization devoted …"
click at [546, 444] on textarea "What is your project about? *" at bounding box center [372, 455] width 452 height 141
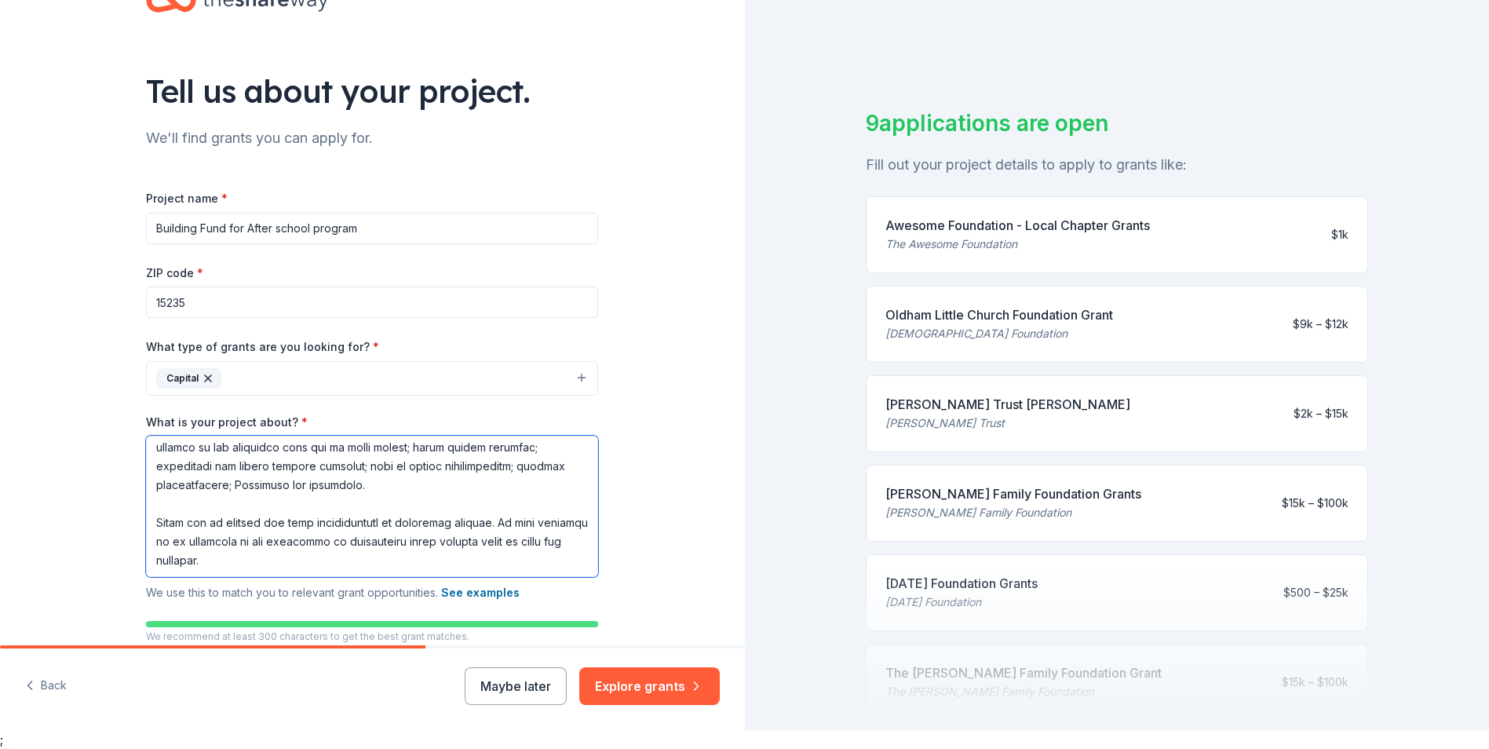
scroll to position [9, 0]
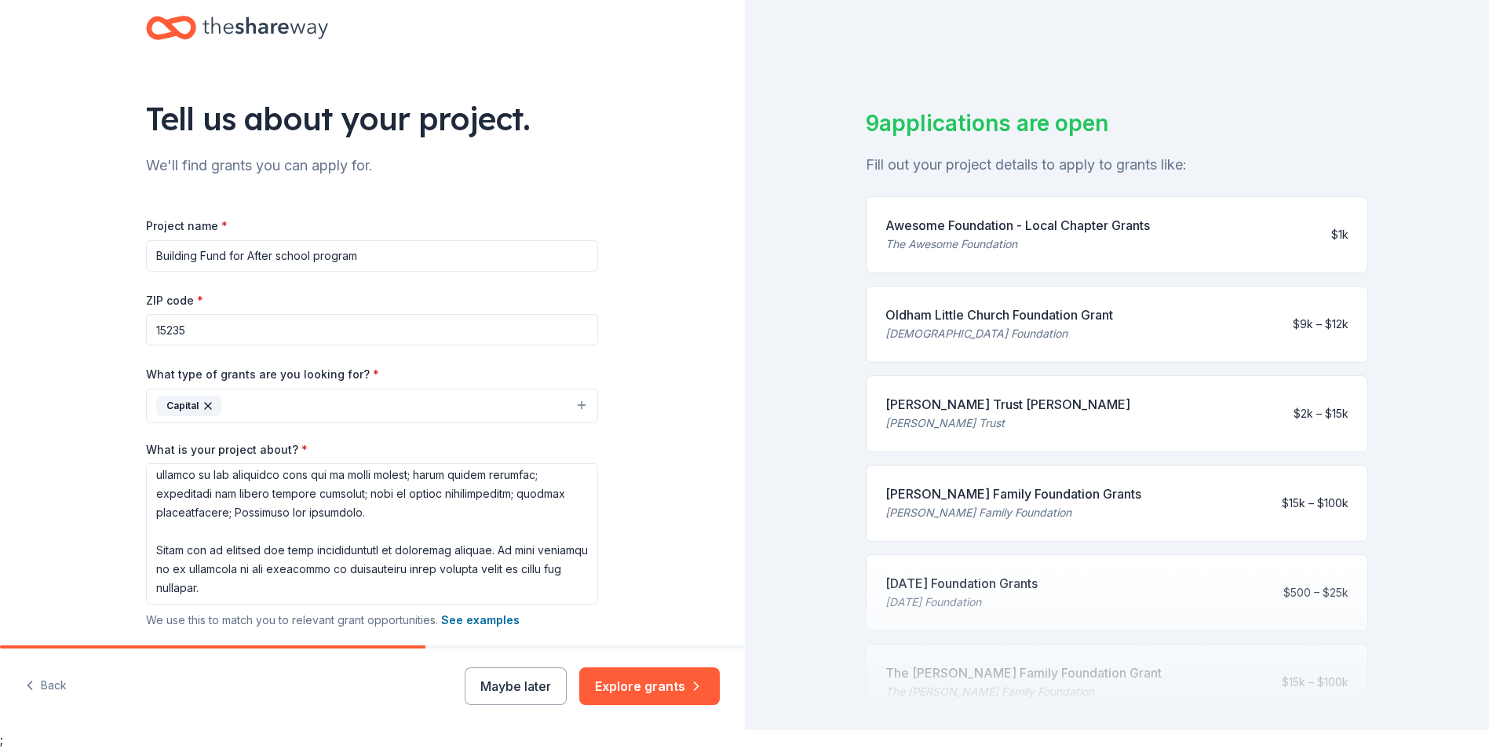
drag, startPoint x: 360, startPoint y: 259, endPoint x: 244, endPoint y: 262, distance: 116.2
click at [244, 262] on input "Building Fund for After school program" at bounding box center [372, 255] width 452 height 31
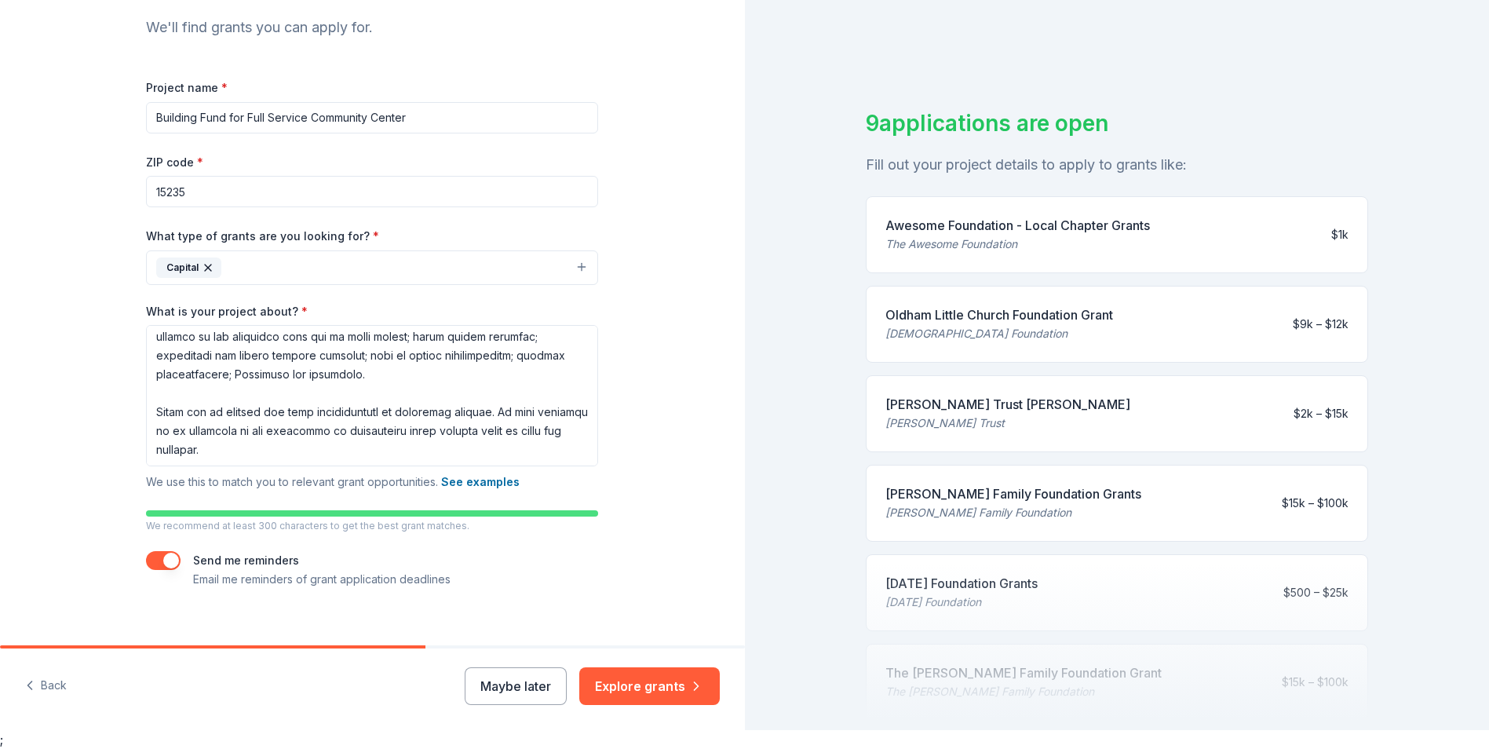
scroll to position [166, 0]
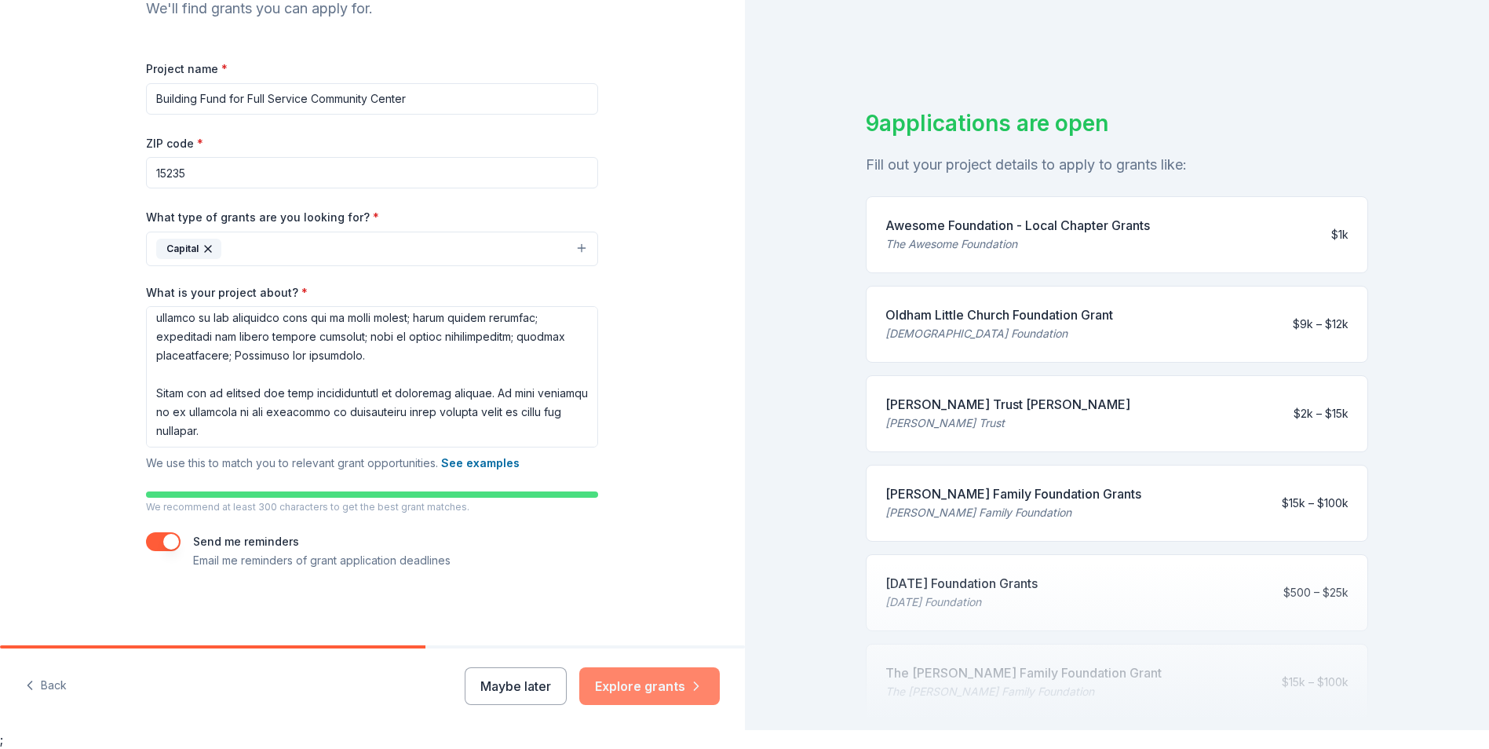
type input "Building Fund for Full Service Community Center"
click at [635, 683] on button "Explore grants" at bounding box center [649, 686] width 140 height 38
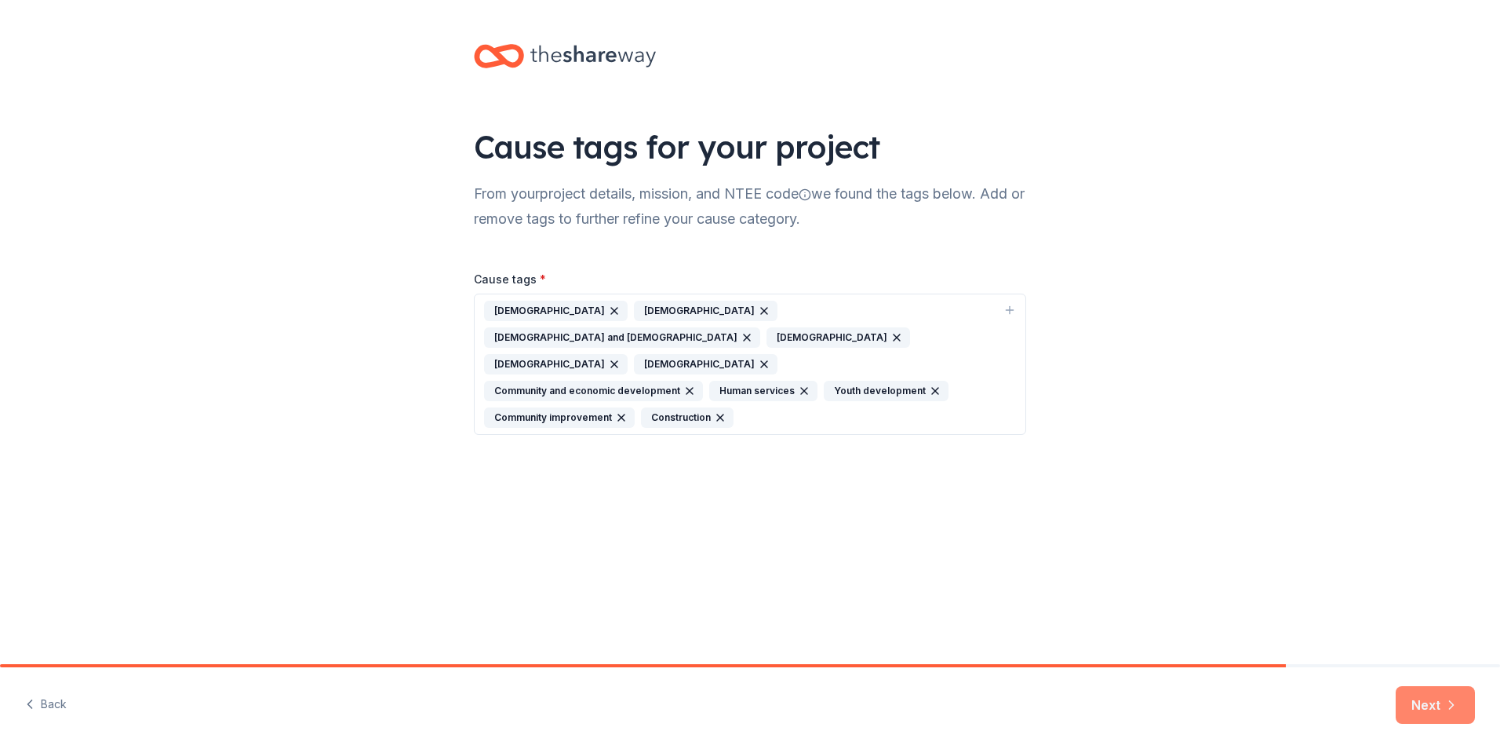
click at [1419, 713] on button "Next" at bounding box center [1435, 705] width 79 height 38
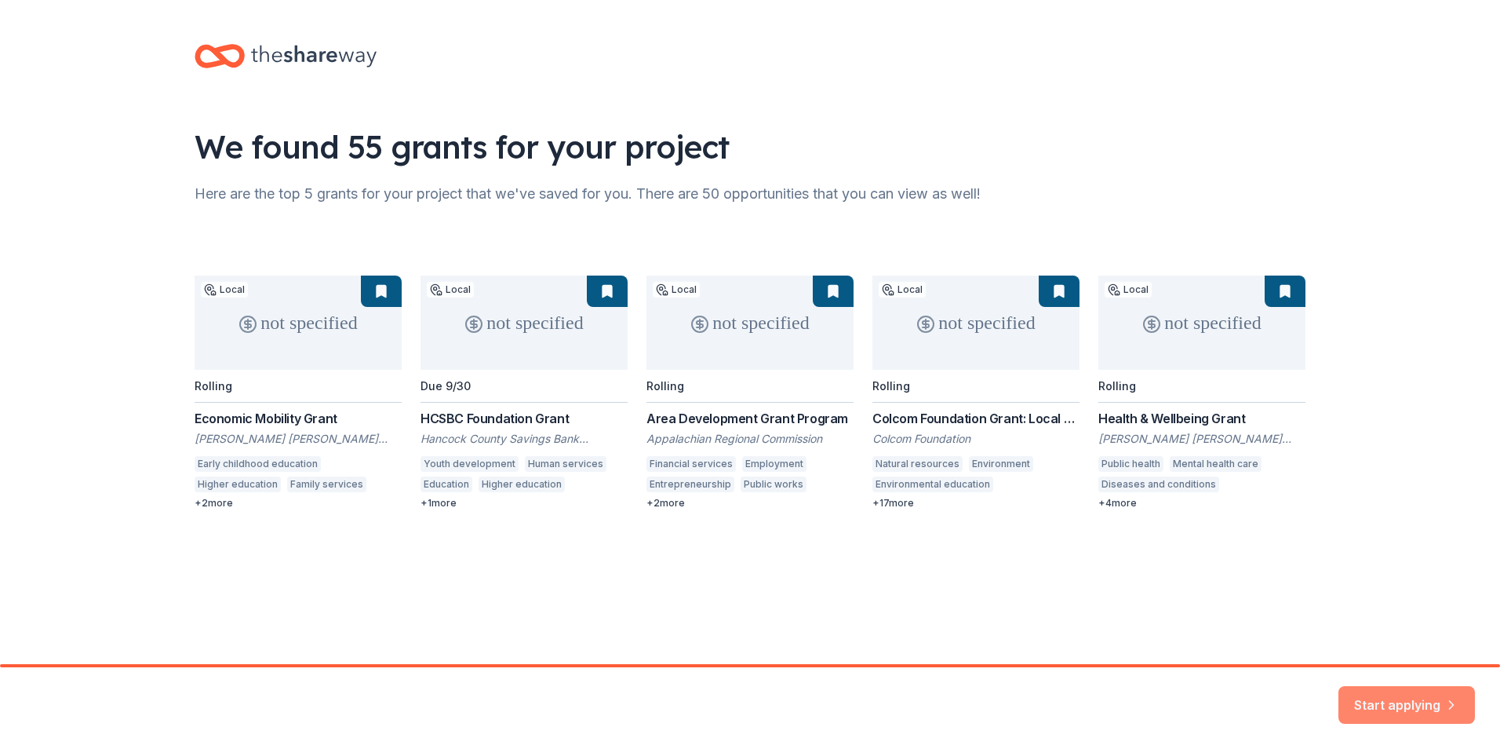
click at [1387, 691] on button "Start applying" at bounding box center [1407, 695] width 137 height 38
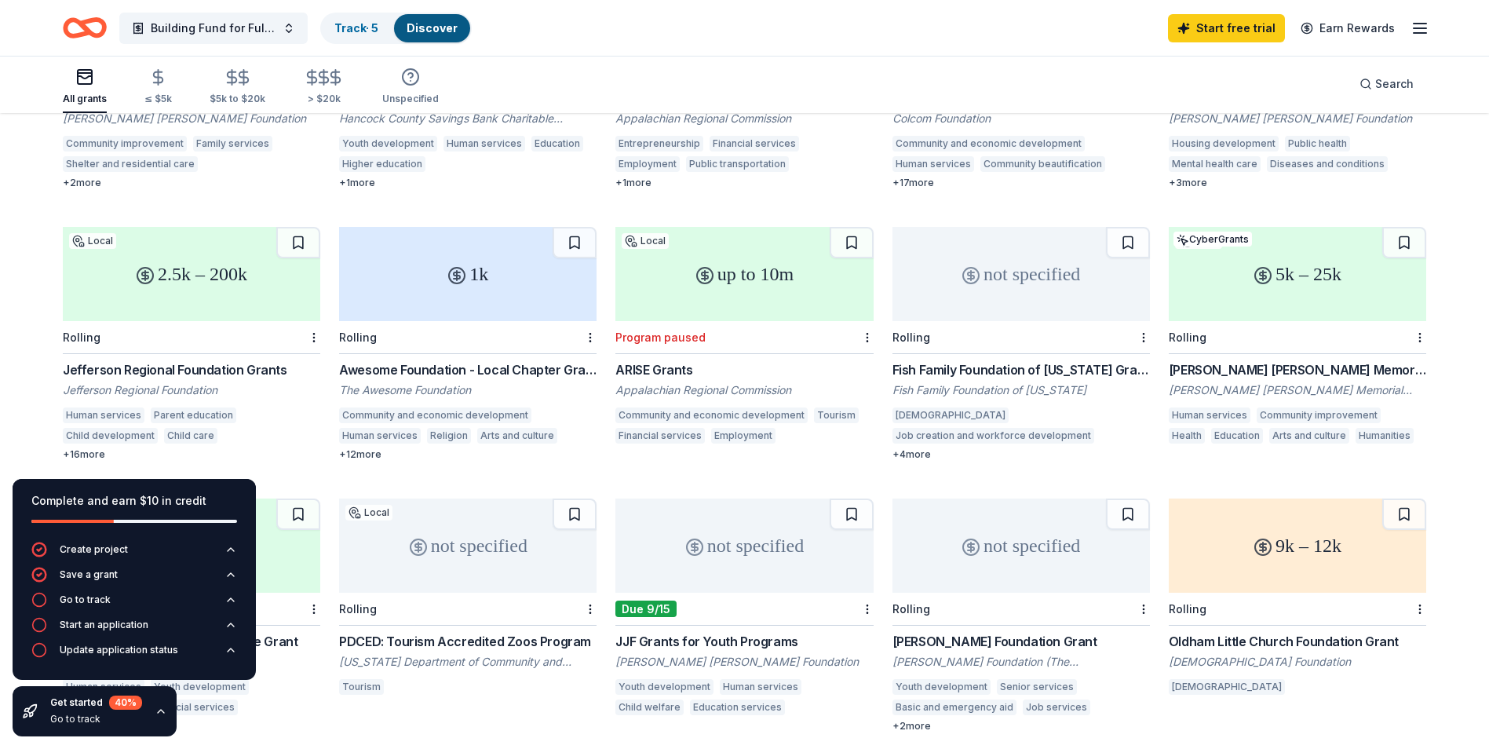
scroll to position [537, 0]
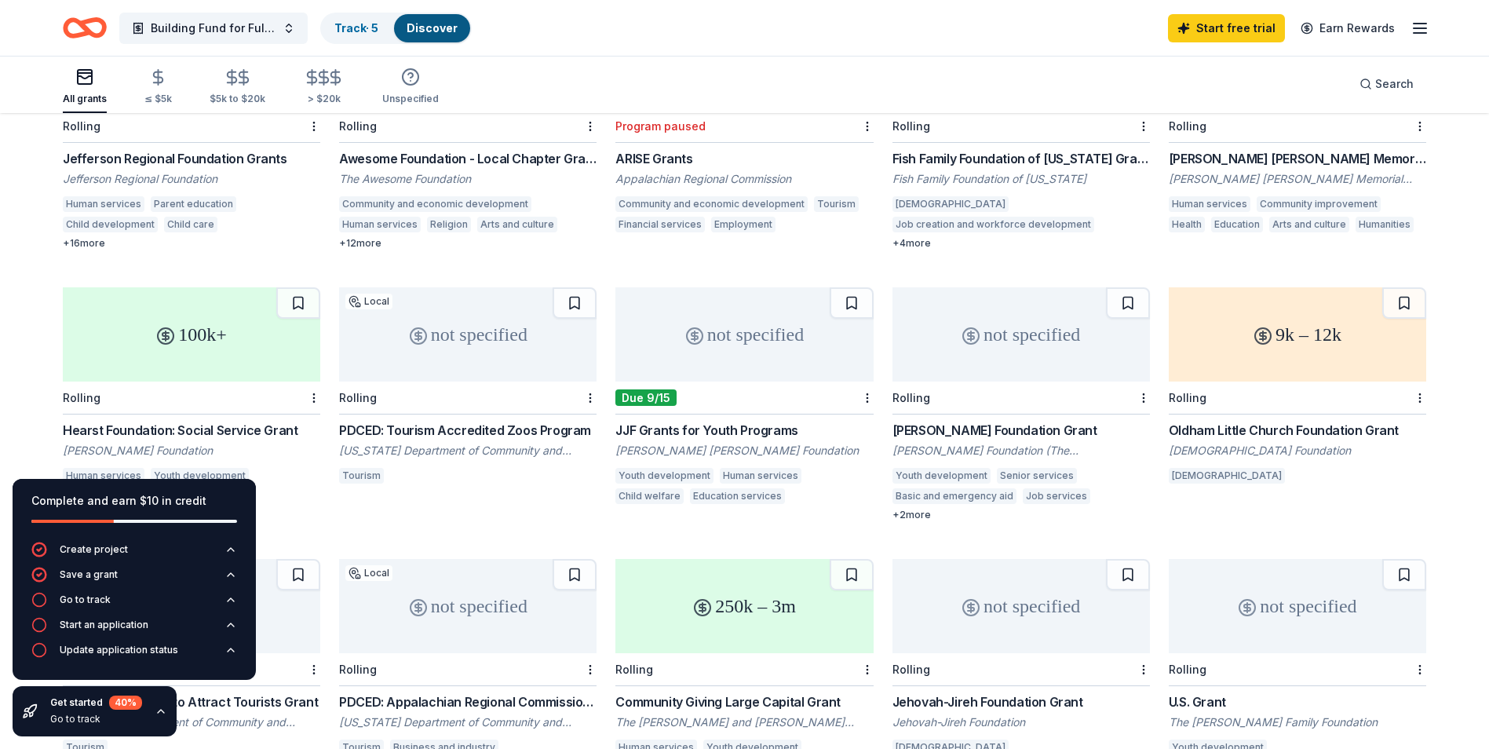
click at [137, 171] on div "Jefferson Regional Foundation" at bounding box center [191, 179] width 257 height 16
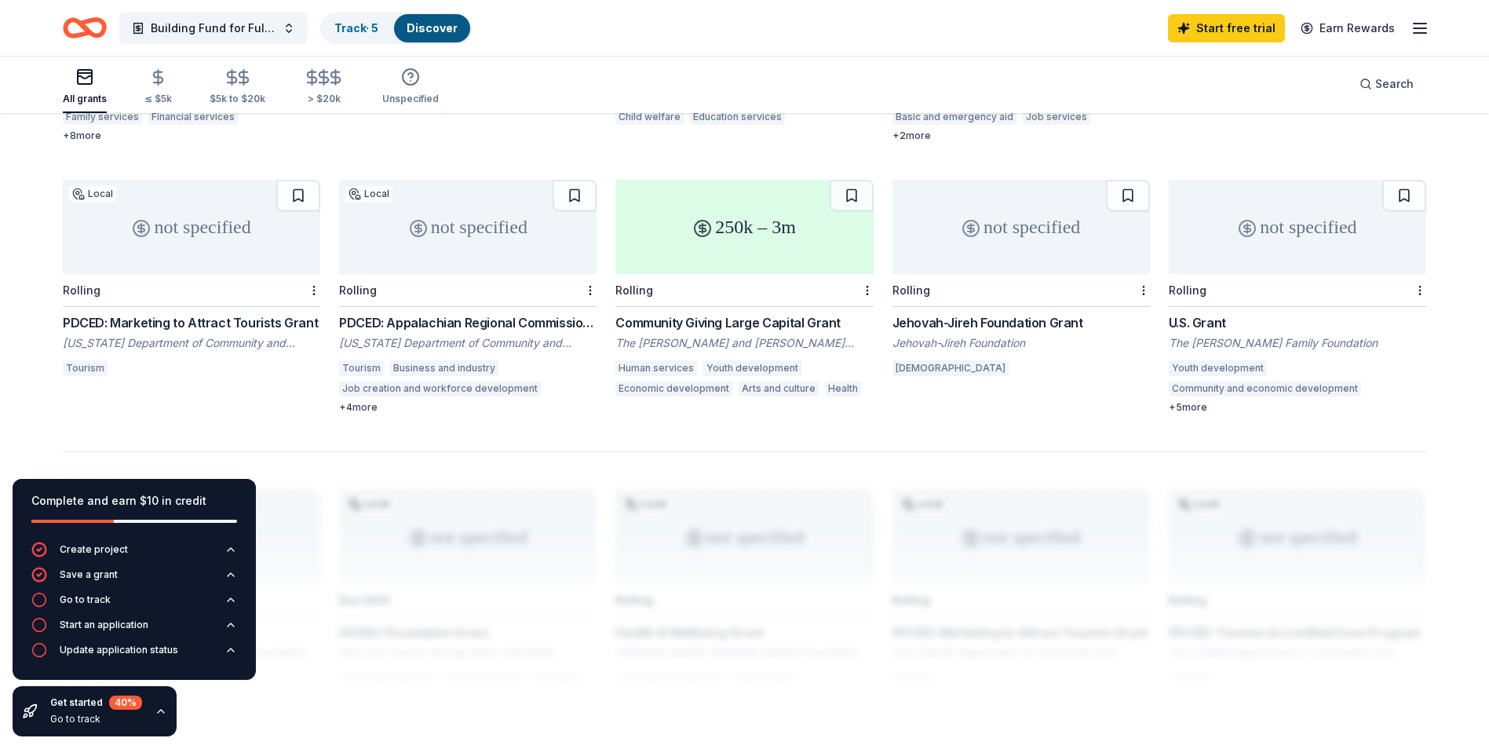
scroll to position [929, 0]
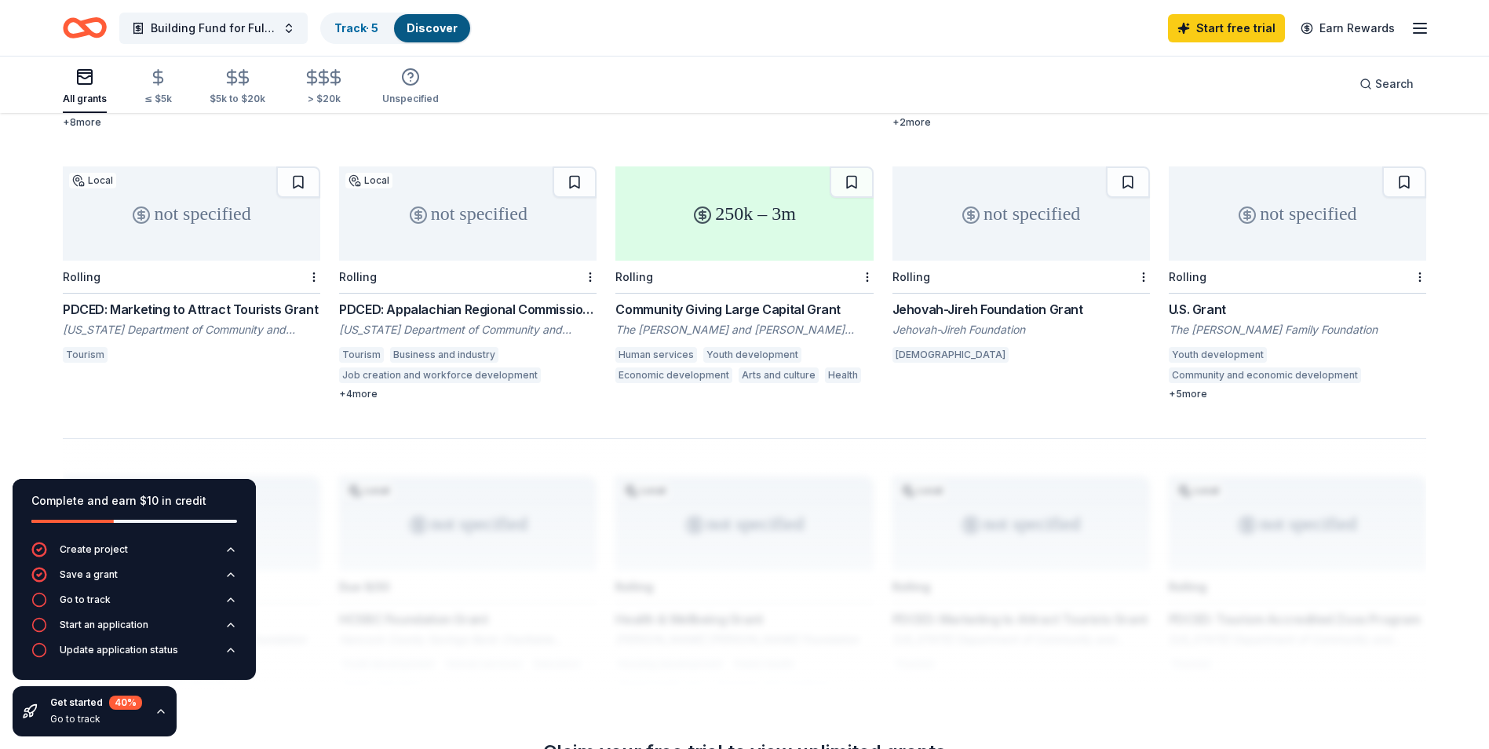
click at [743, 261] on div "Rolling" at bounding box center [743, 277] width 257 height 33
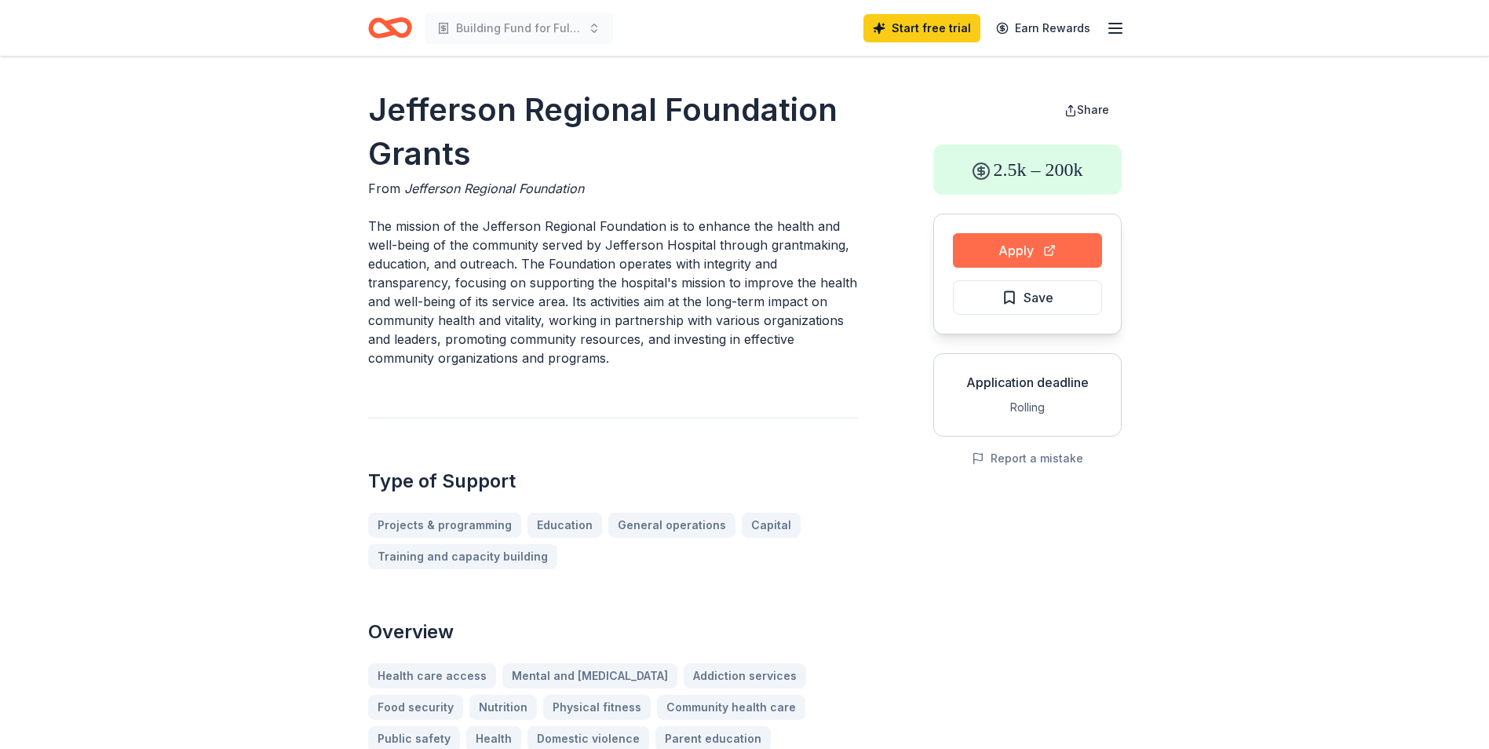
click at [1035, 249] on button "Apply" at bounding box center [1027, 250] width 149 height 35
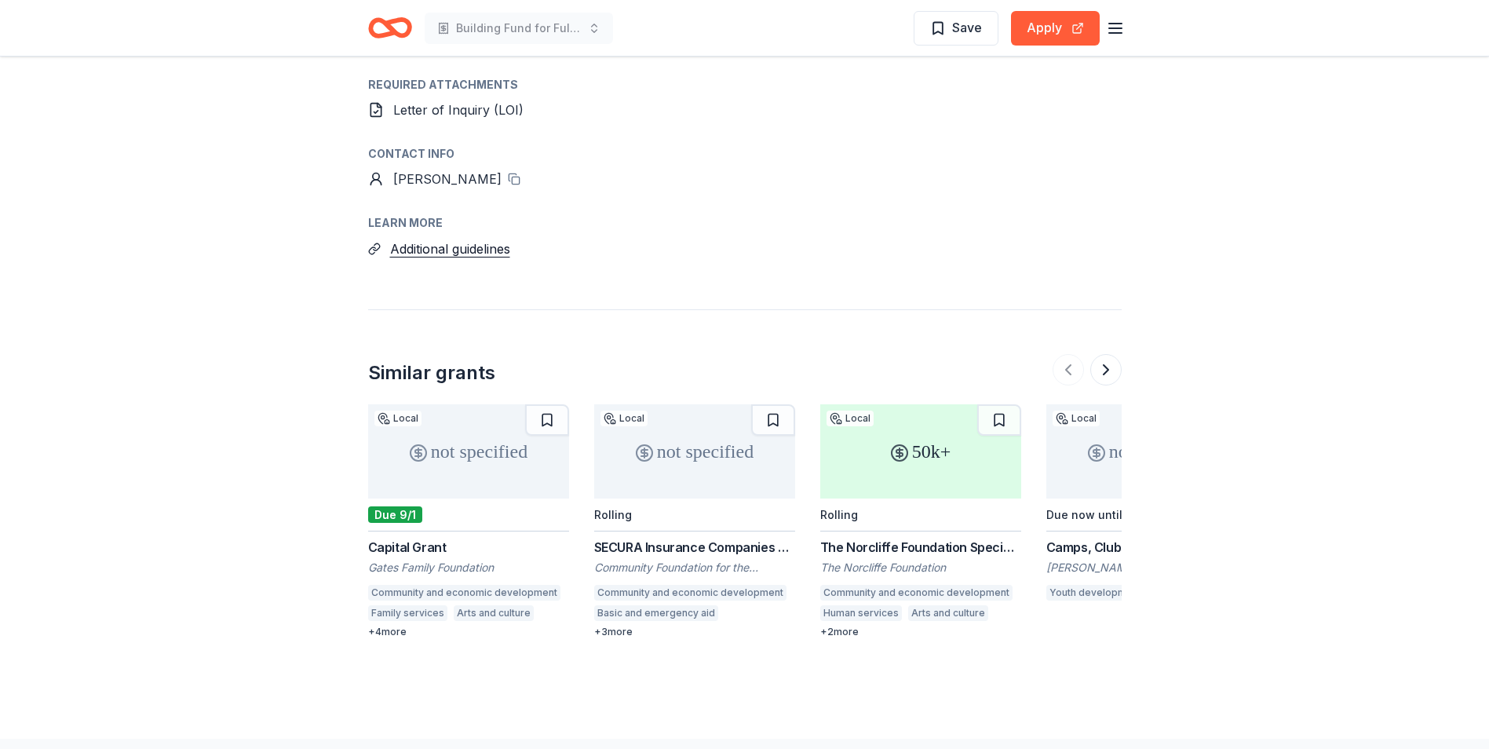
scroll to position [1883, 0]
